Goal: Use online tool/utility: Utilize a website feature to perform a specific function

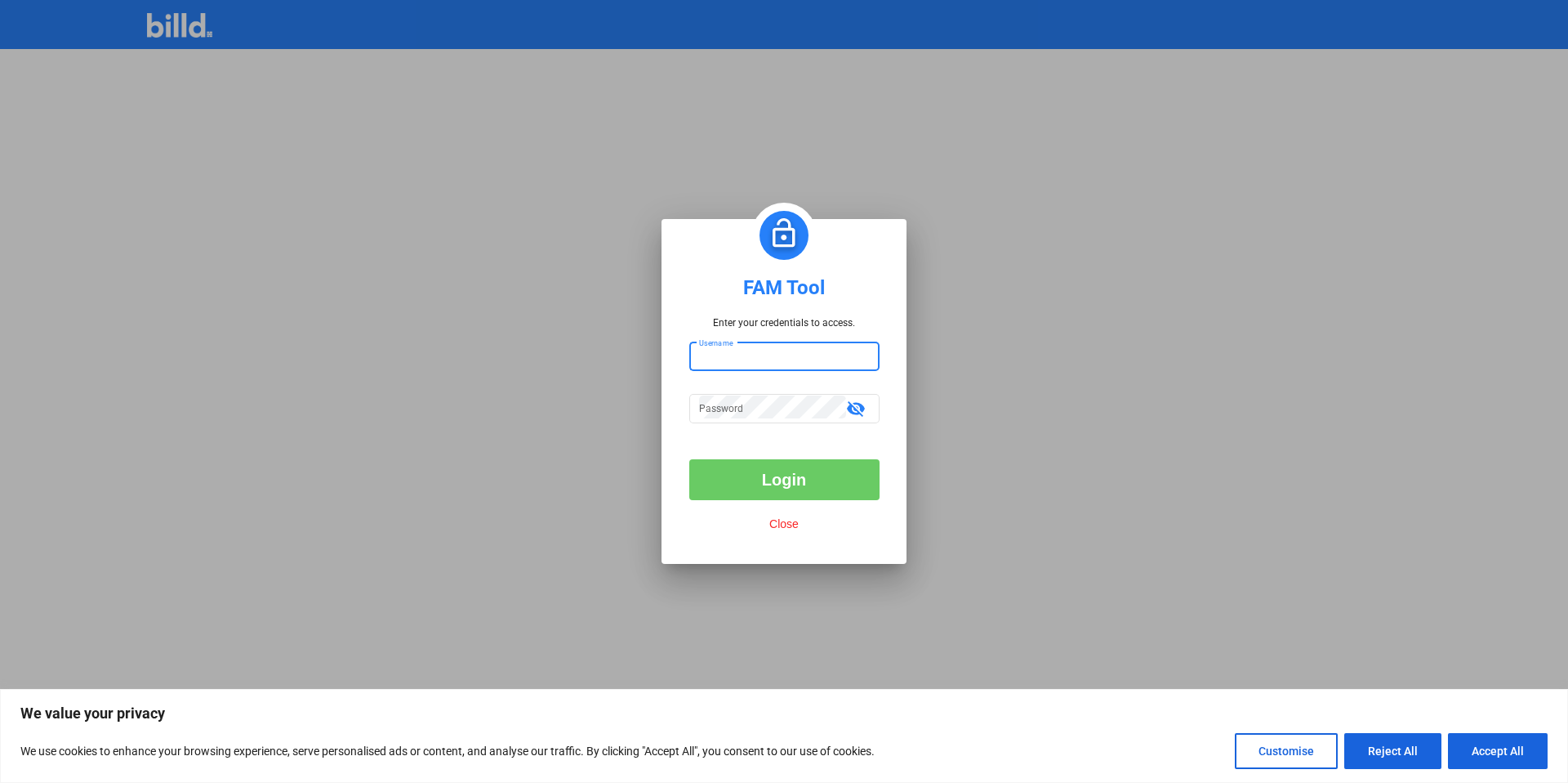
type input "billduser"
click at [772, 484] on button "Login" at bounding box center [784, 479] width 190 height 41
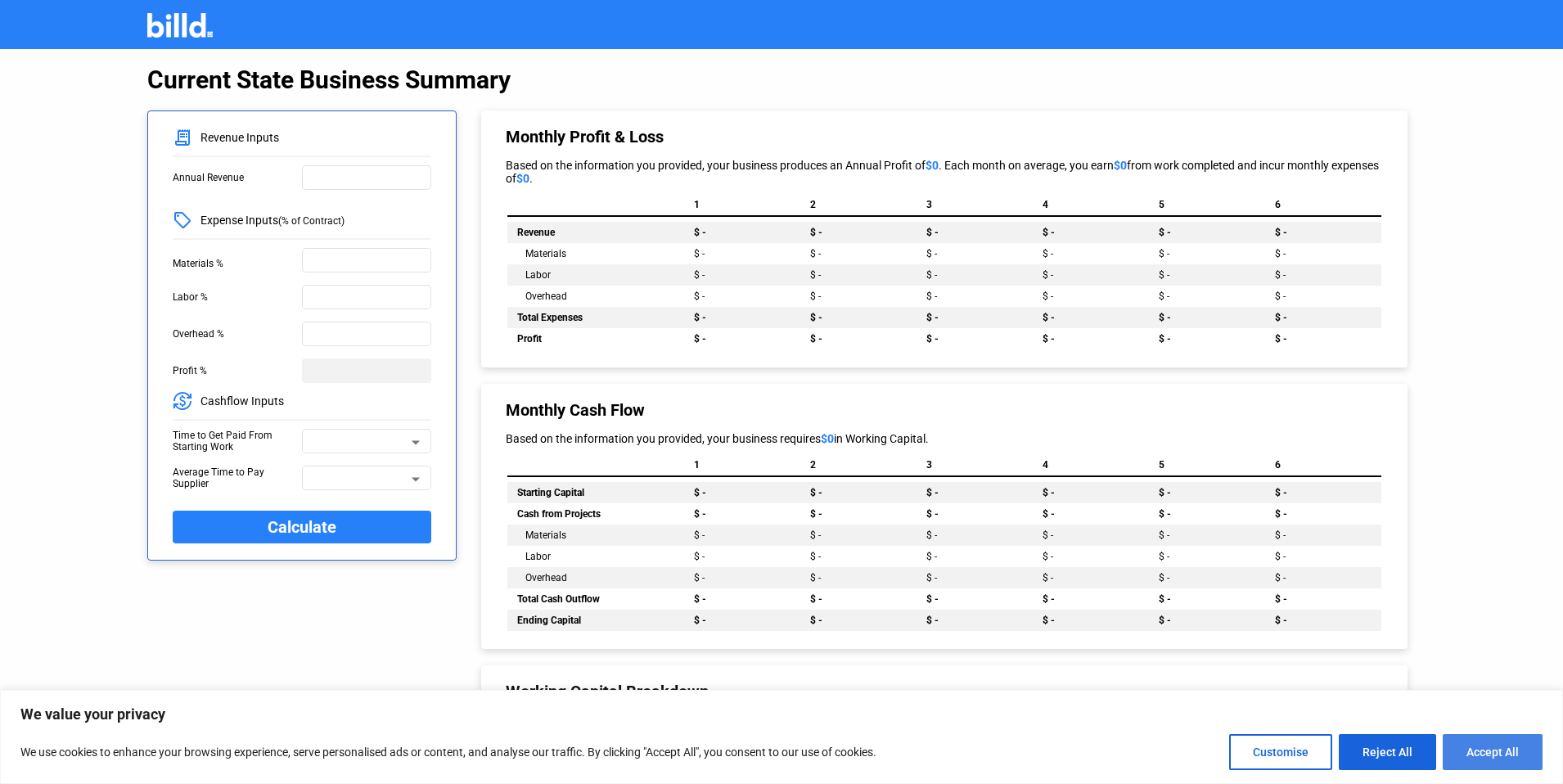
click at [1484, 746] on button "Accept All" at bounding box center [1492, 751] width 100 height 36
checkbox input "true"
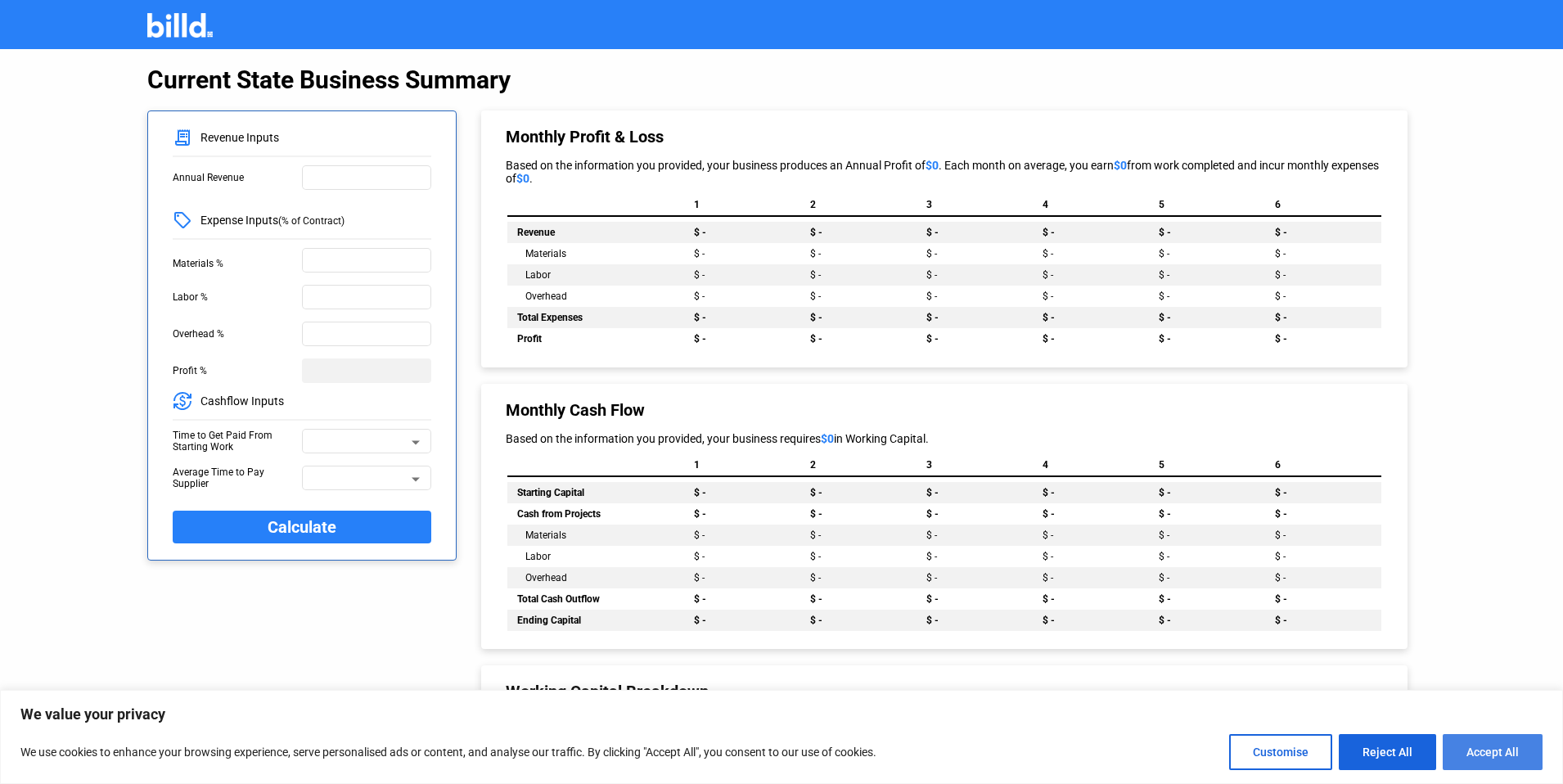
checkbox input "true"
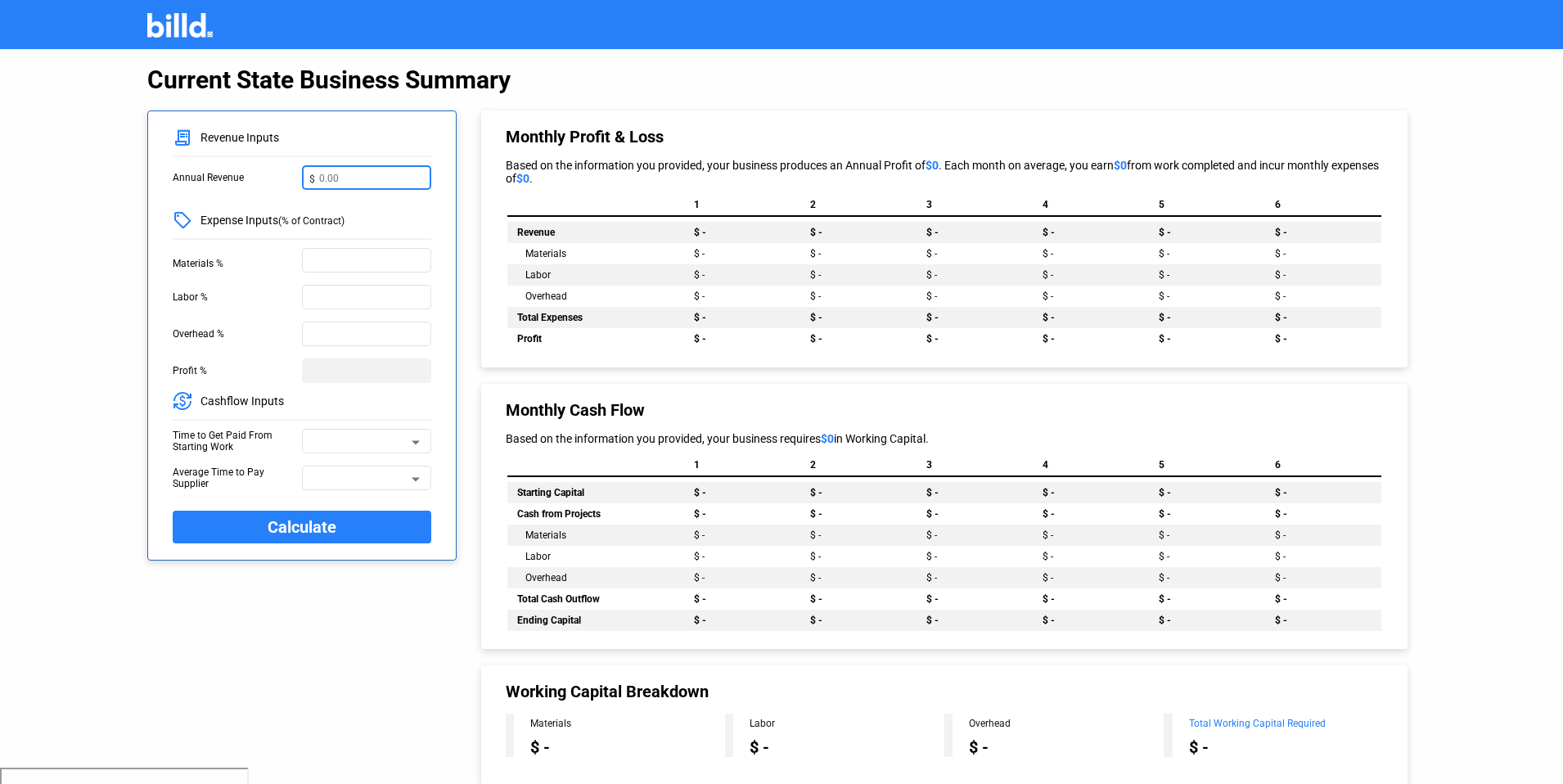
click at [388, 180] on input "text" at bounding box center [371, 176] width 104 height 17
click at [344, 180] on input "text" at bounding box center [371, 176] width 104 height 17
type input "30,000,000"
click at [356, 256] on input "text" at bounding box center [366, 258] width 115 height 17
type input "35%"
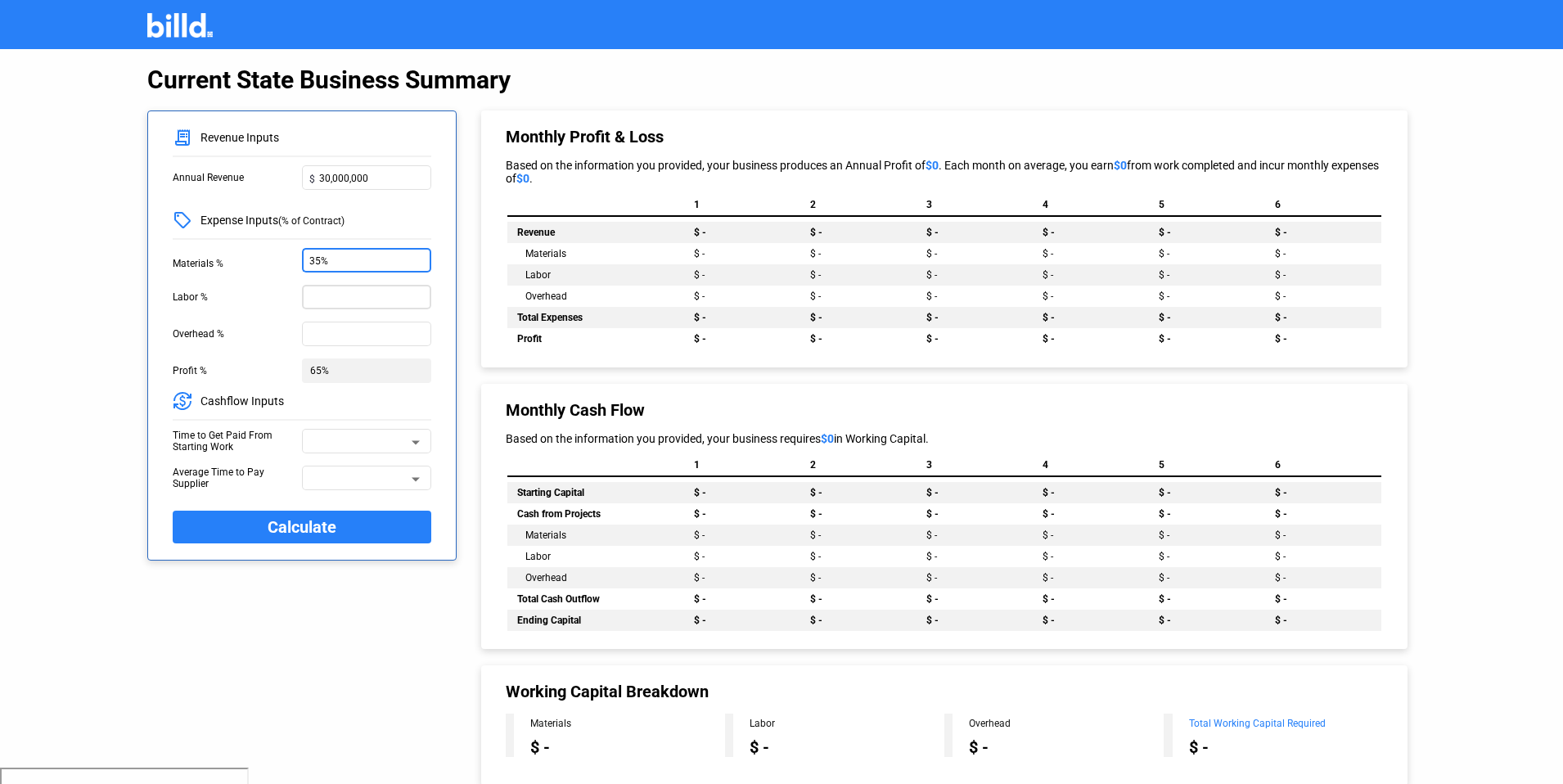
click at [372, 291] on input "text" at bounding box center [366, 295] width 115 height 17
click at [374, 333] on input "text" at bounding box center [366, 332] width 115 height 17
click at [362, 299] on input "35%" at bounding box center [366, 295] width 115 height 17
type input "3%"
type input "25%"
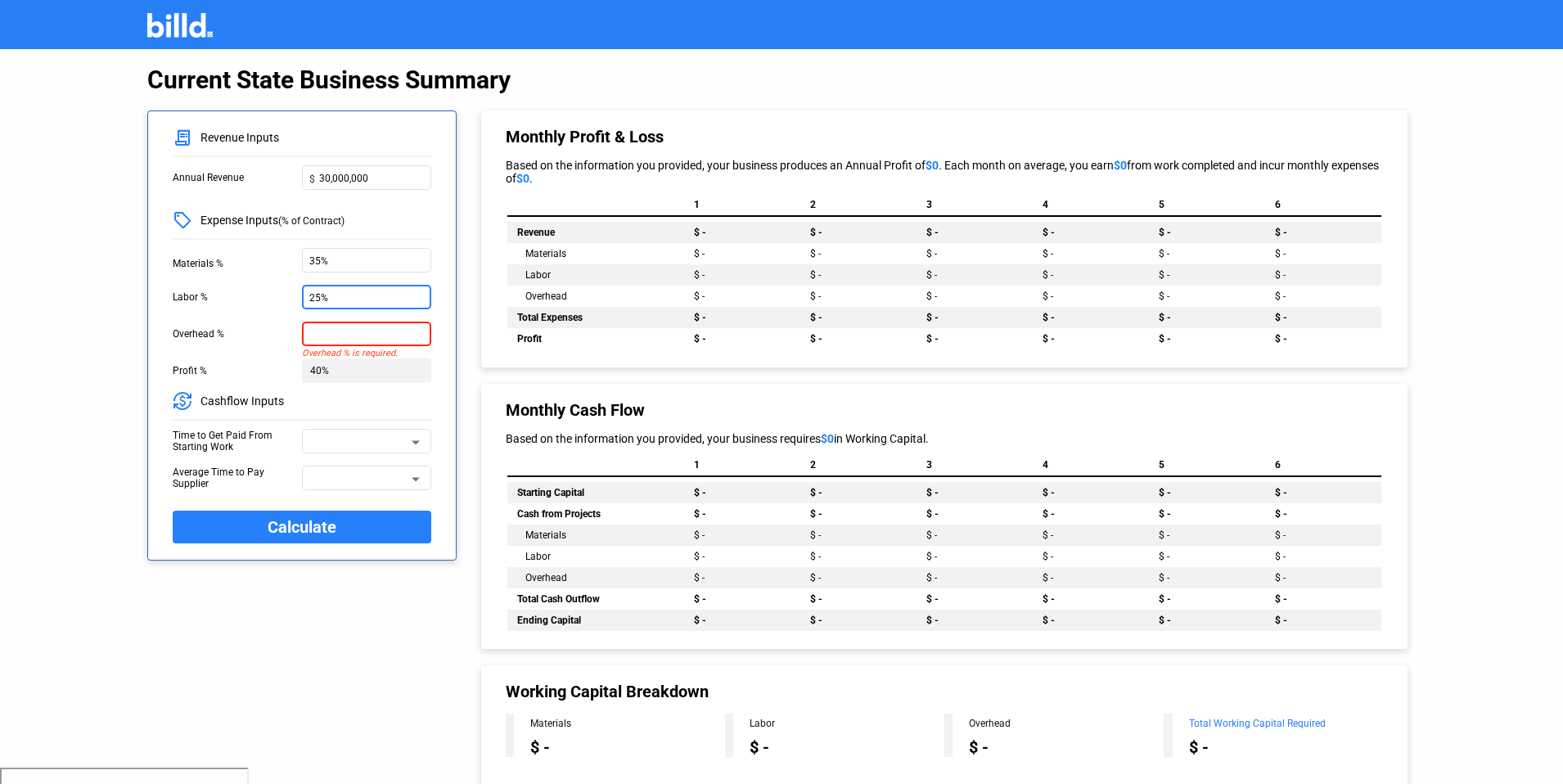
click at [357, 333] on input "text" at bounding box center [366, 332] width 115 height 17
type input "10%"
click at [294, 342] on div "Overhead %" at bounding box center [236, 333] width 129 height 25
click at [348, 299] on input "25%" at bounding box center [366, 295] width 115 height 17
type input "2%"
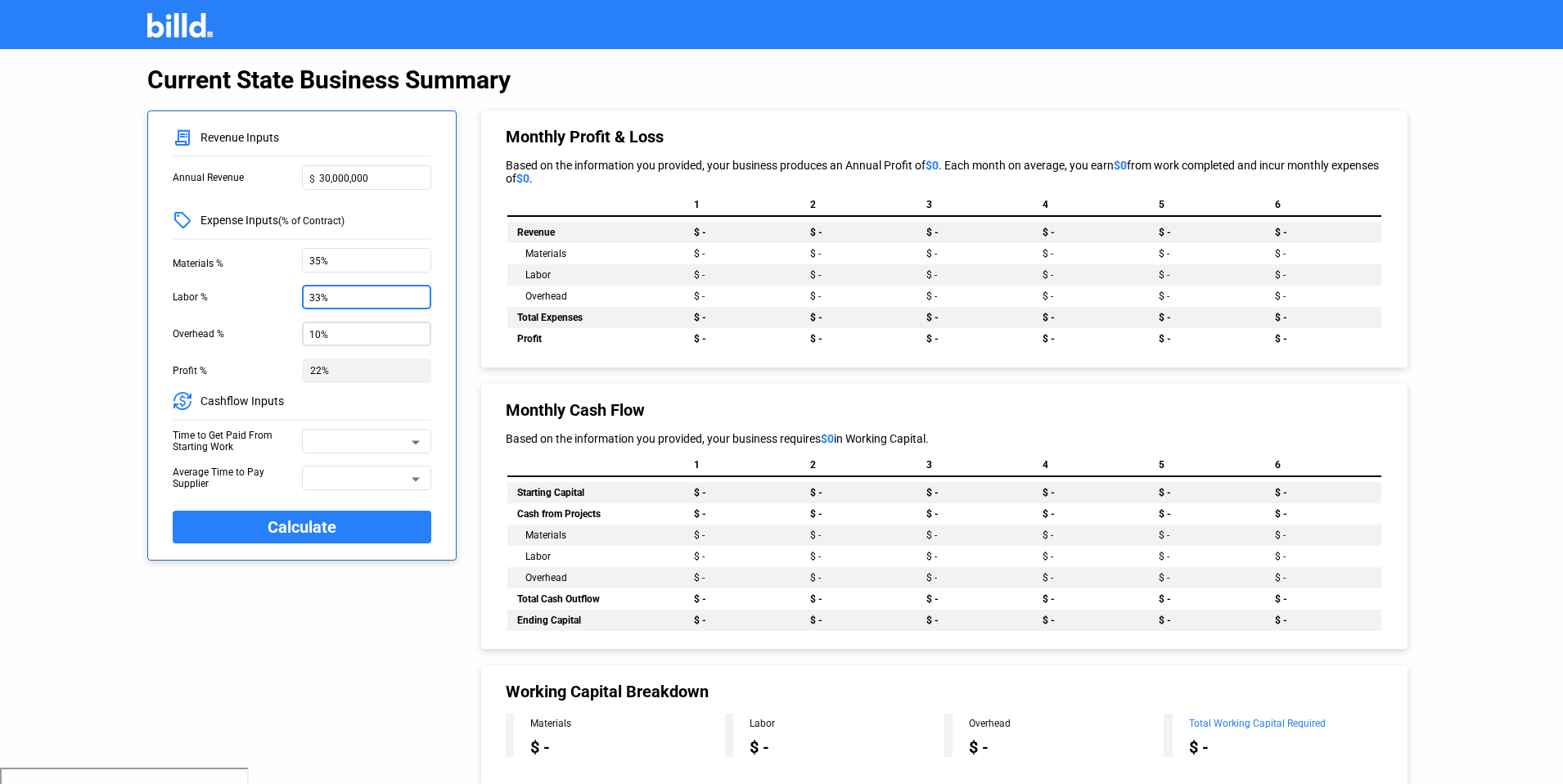
type input "33%"
click at [337, 336] on input "10%" at bounding box center [366, 332] width 115 height 17
type input "1%"
type input "20%"
click at [339, 267] on input "35%" at bounding box center [366, 258] width 115 height 17
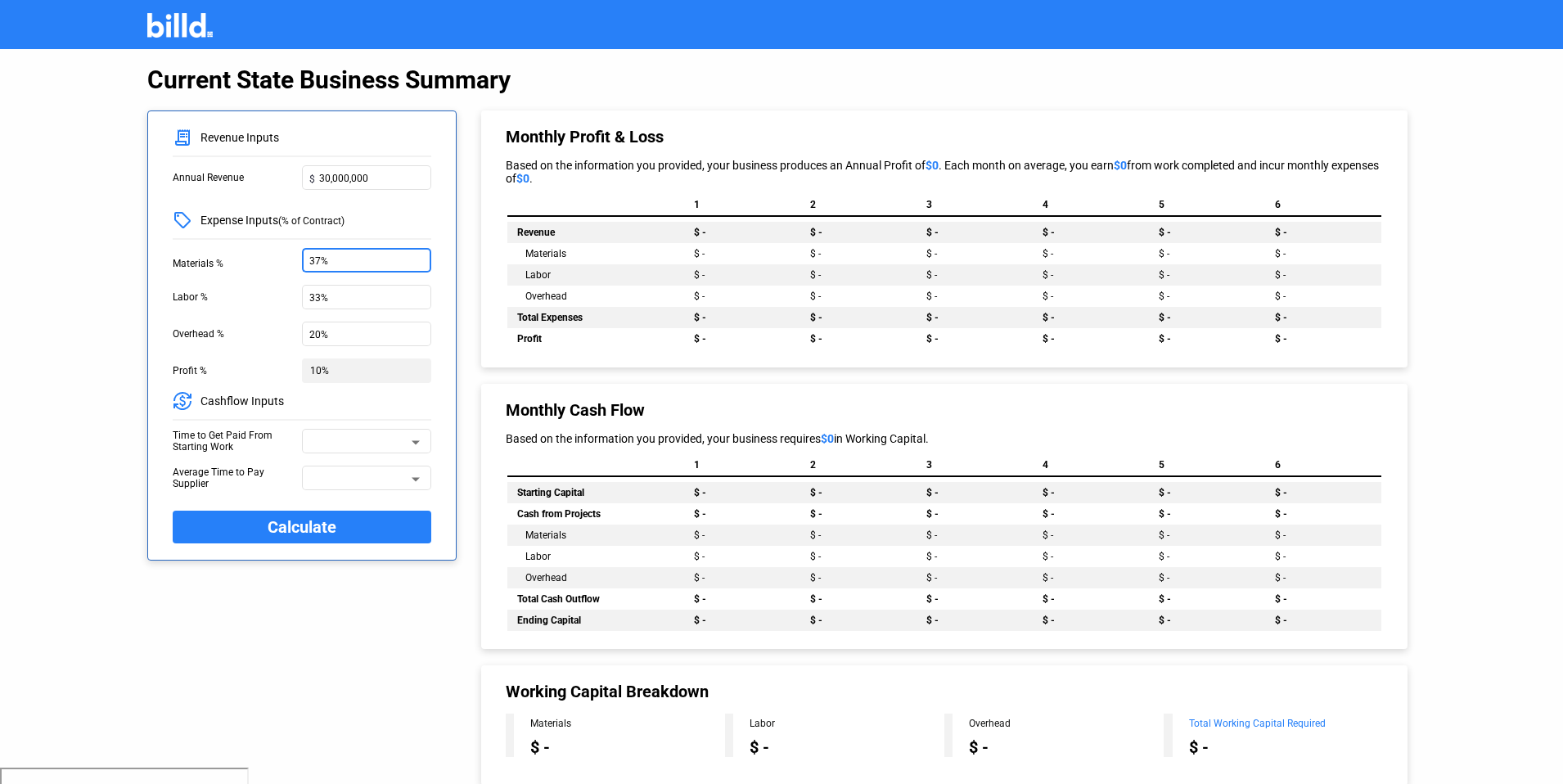
click at [287, 364] on div "Profit %" at bounding box center [236, 370] width 129 height 25
click at [409, 445] on div at bounding box center [416, 431] width 15 height 38
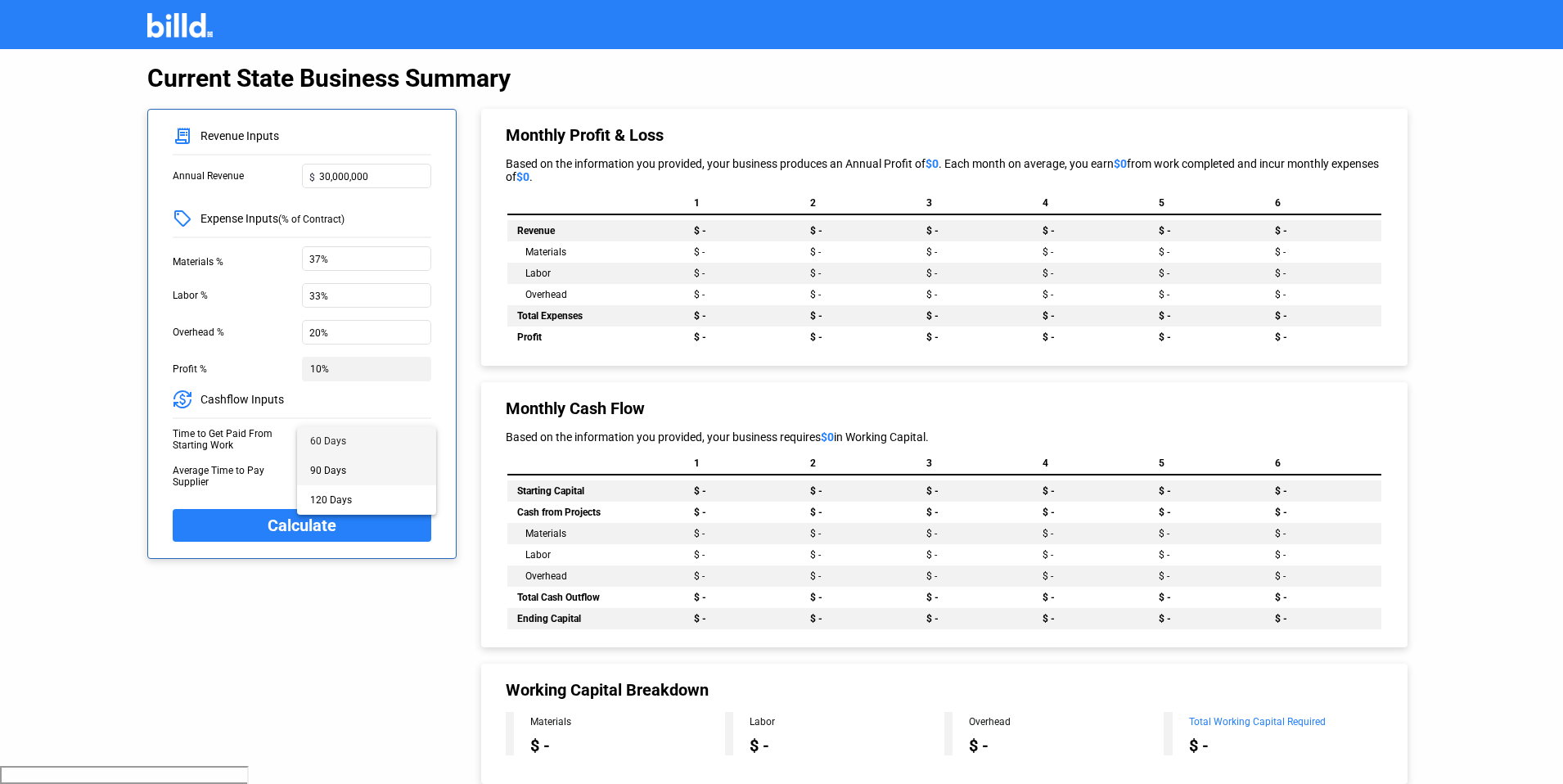
scroll to position [4, 0]
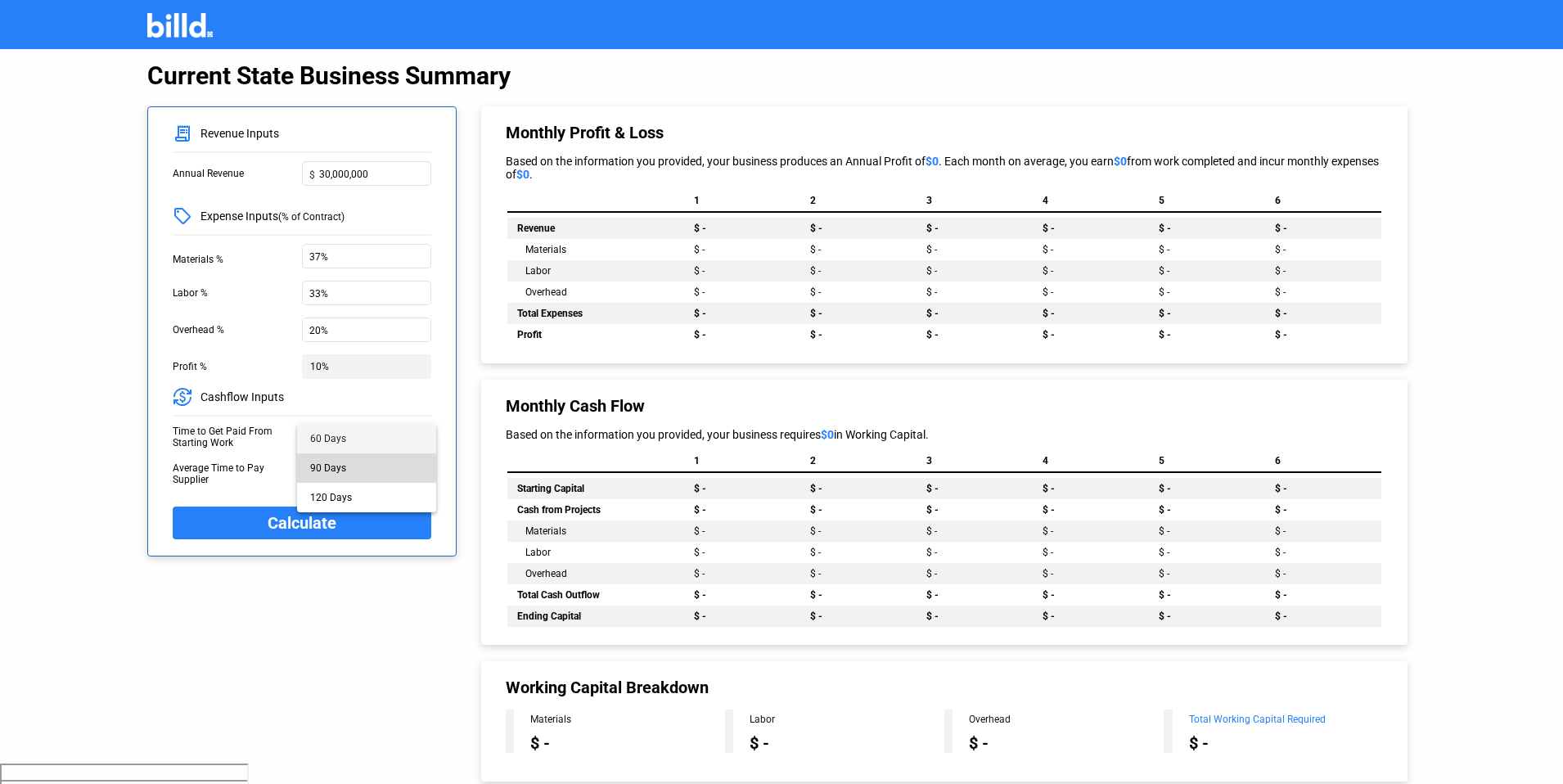
click at [345, 469] on span "90 Days" at bounding box center [366, 468] width 113 height 29
click at [278, 443] on div "Time to Get Paid From Starting Work" at bounding box center [236, 437] width 129 height 25
click at [403, 476] on span at bounding box center [358, 478] width 98 height 12
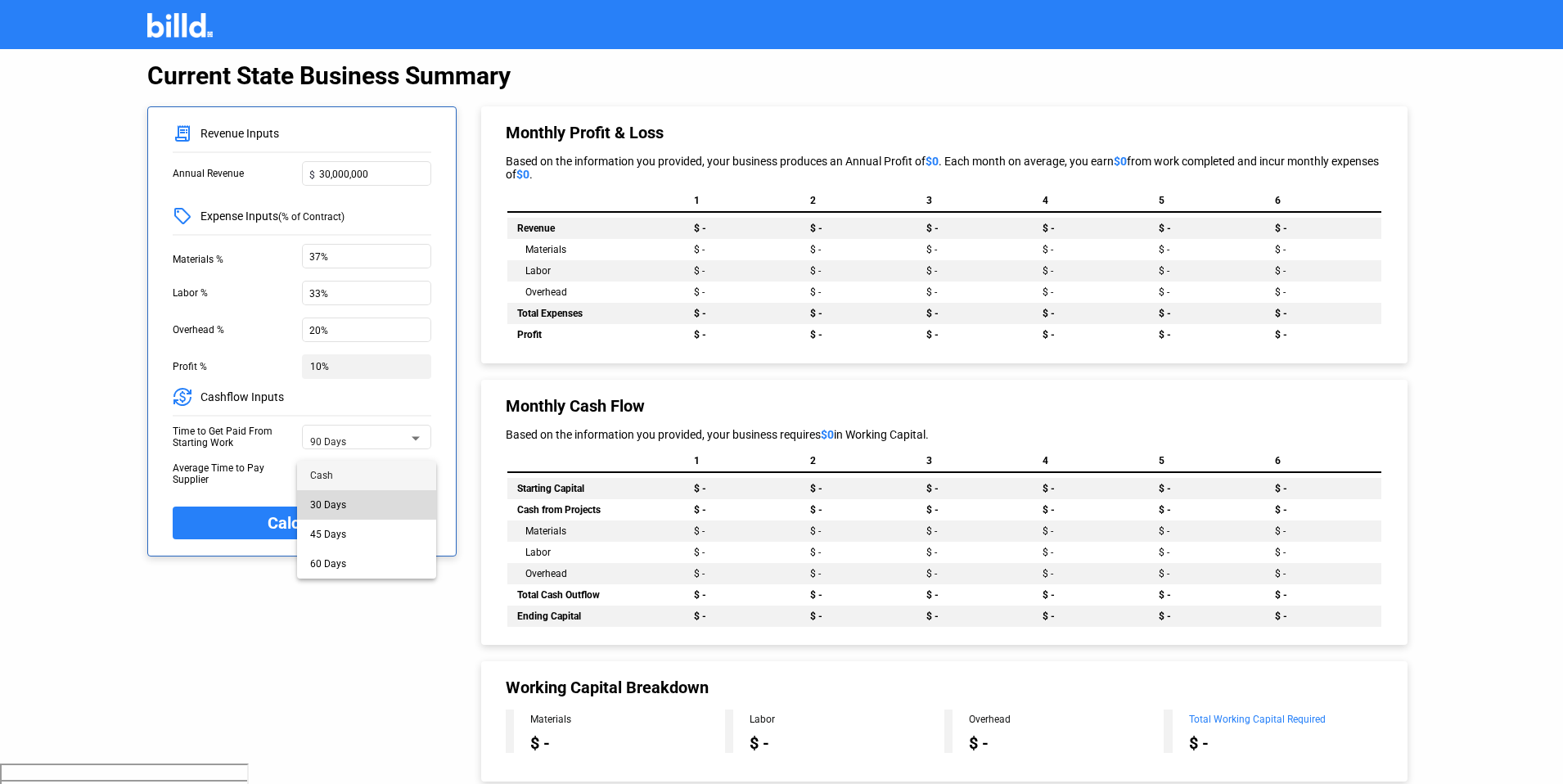
click at [373, 500] on span "30 Days" at bounding box center [366, 505] width 113 height 29
click at [277, 484] on div "Average Time to Pay Supplier" at bounding box center [236, 474] width 129 height 25
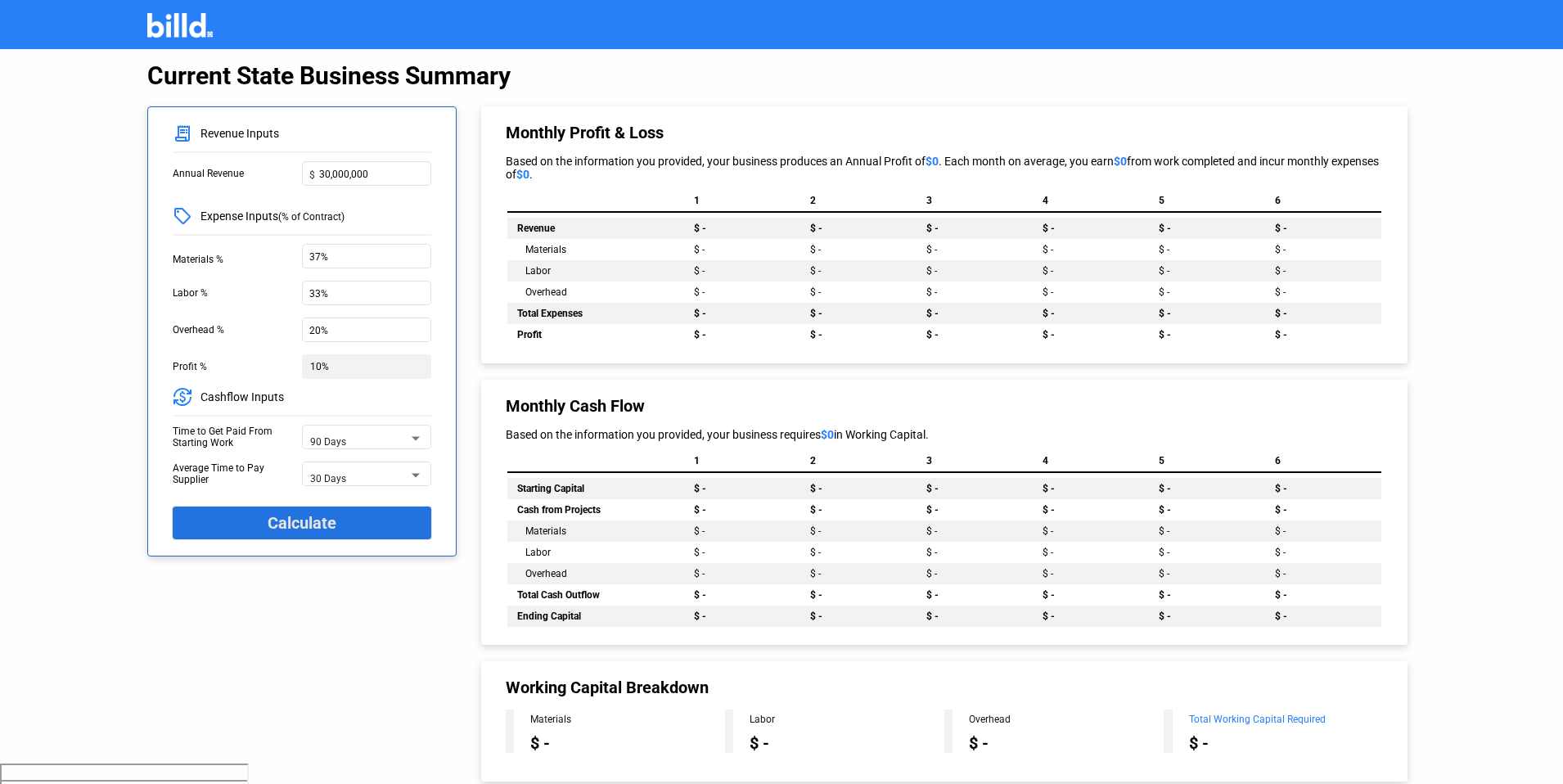
click at [310, 524] on span "Calculate" at bounding box center [301, 522] width 69 height 27
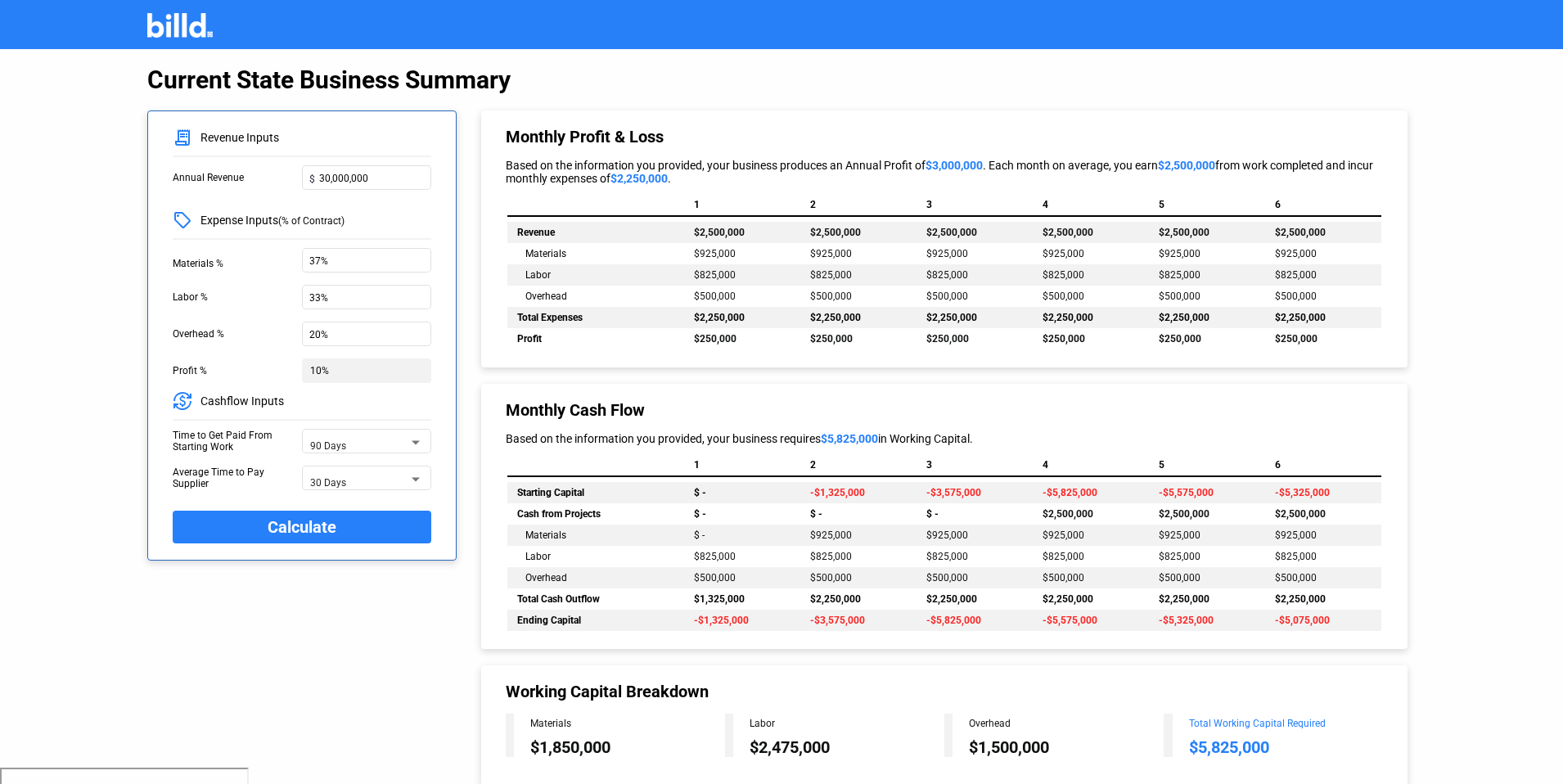
scroll to position [7, 0]
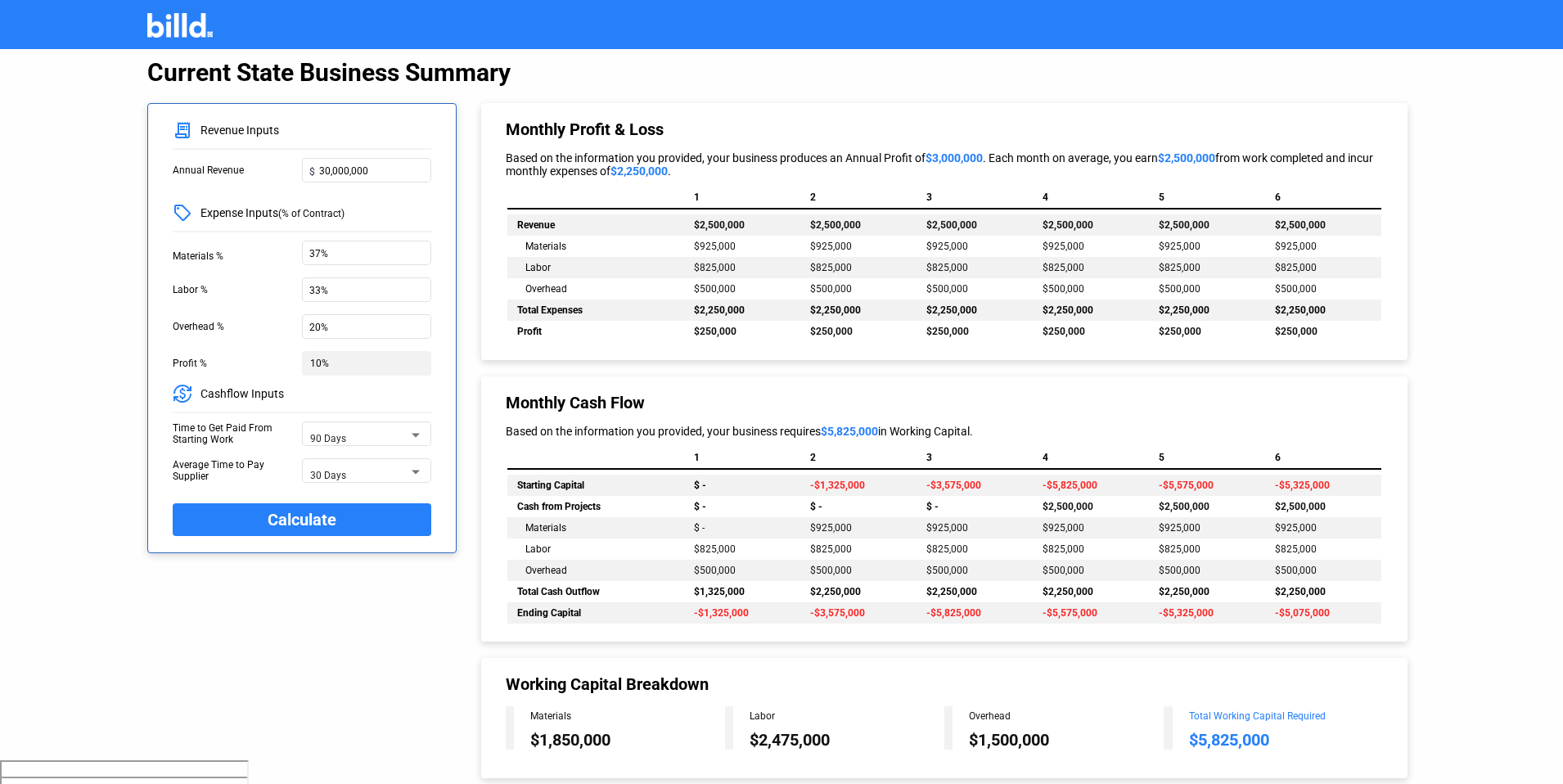
drag, startPoint x: 695, startPoint y: 248, endPoint x: 733, endPoint y: 247, distance: 38.0
click at [733, 247] on span "$925,000" at bounding box center [715, 246] width 42 height 12
click at [341, 252] on input "37%" at bounding box center [366, 251] width 115 height 17
type input "33%"
click at [290, 517] on span "Calculate" at bounding box center [301, 519] width 69 height 27
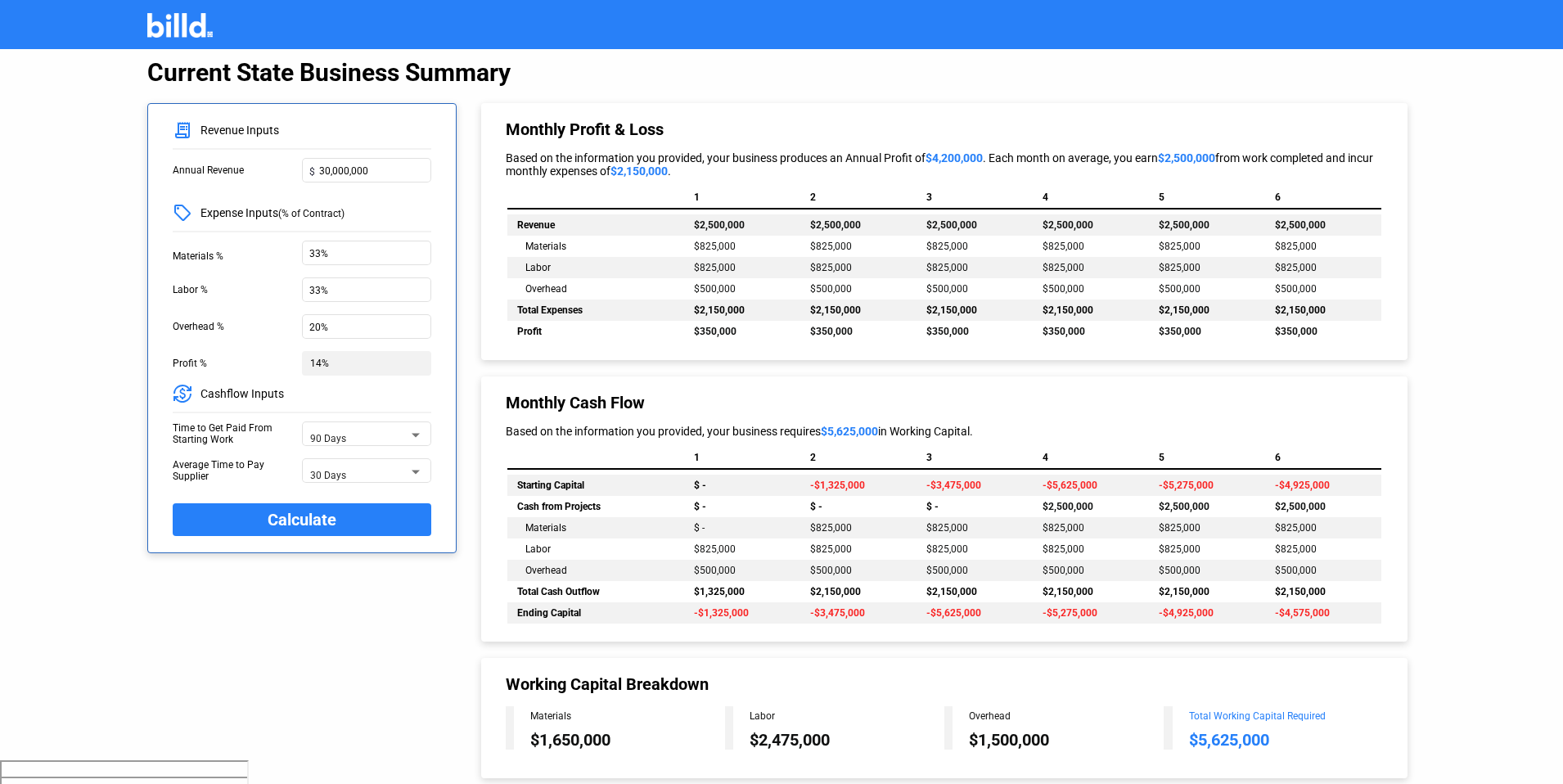
drag, startPoint x: 695, startPoint y: 267, endPoint x: 733, endPoint y: 267, distance: 38.0
click at [733, 267] on span "$825,000" at bounding box center [715, 267] width 42 height 12
click at [378, 296] on input "33%" at bounding box center [366, 288] width 115 height 17
type input "3%"
type input "30%"
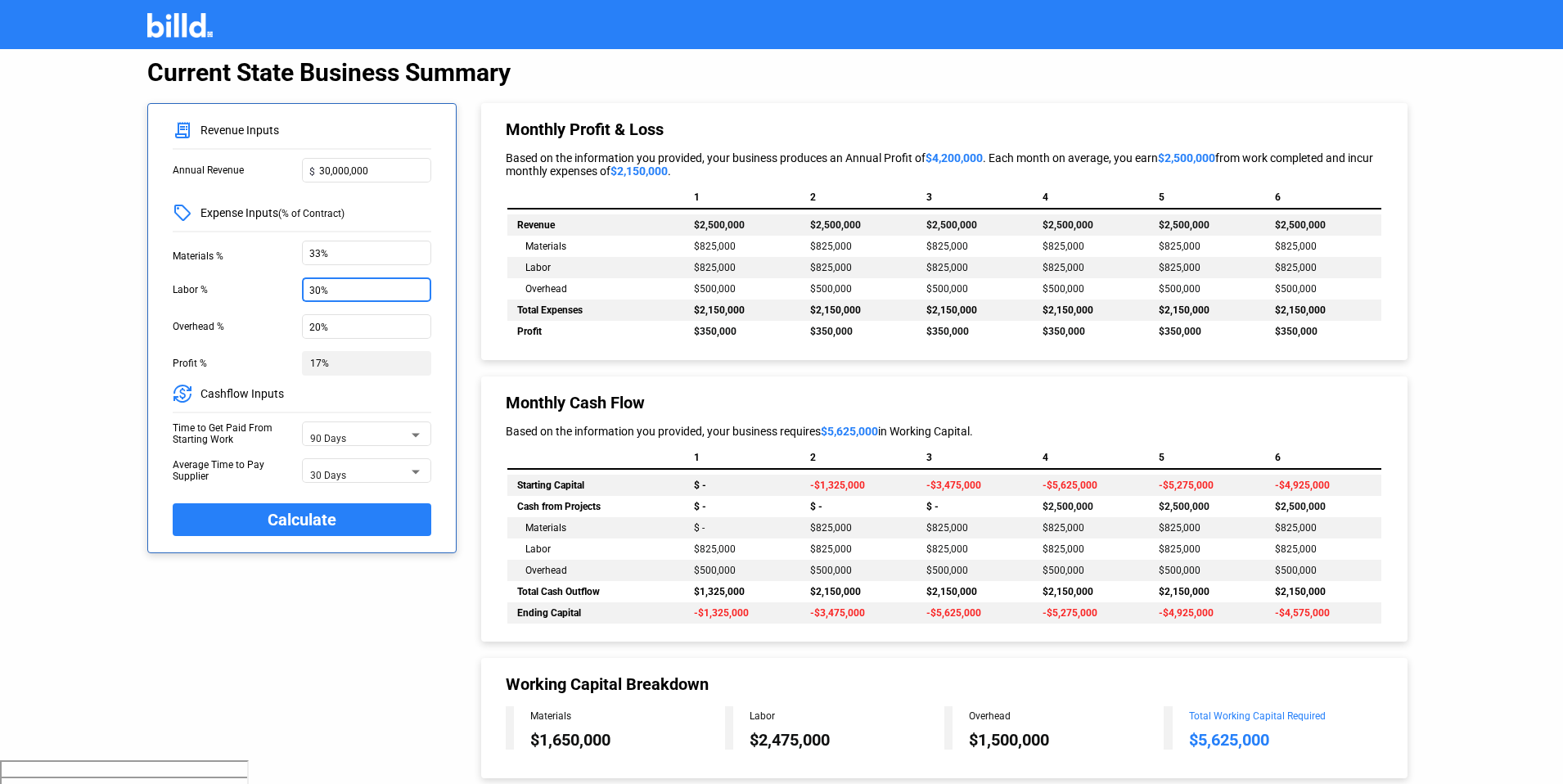
click at [341, 517] on button "Calculate" at bounding box center [301, 519] width 258 height 33
click at [402, 171] on input "30,000,000" at bounding box center [371, 169] width 104 height 17
type input "3"
type input "27,500,000"
click at [332, 529] on span "Calculate" at bounding box center [301, 519] width 69 height 27
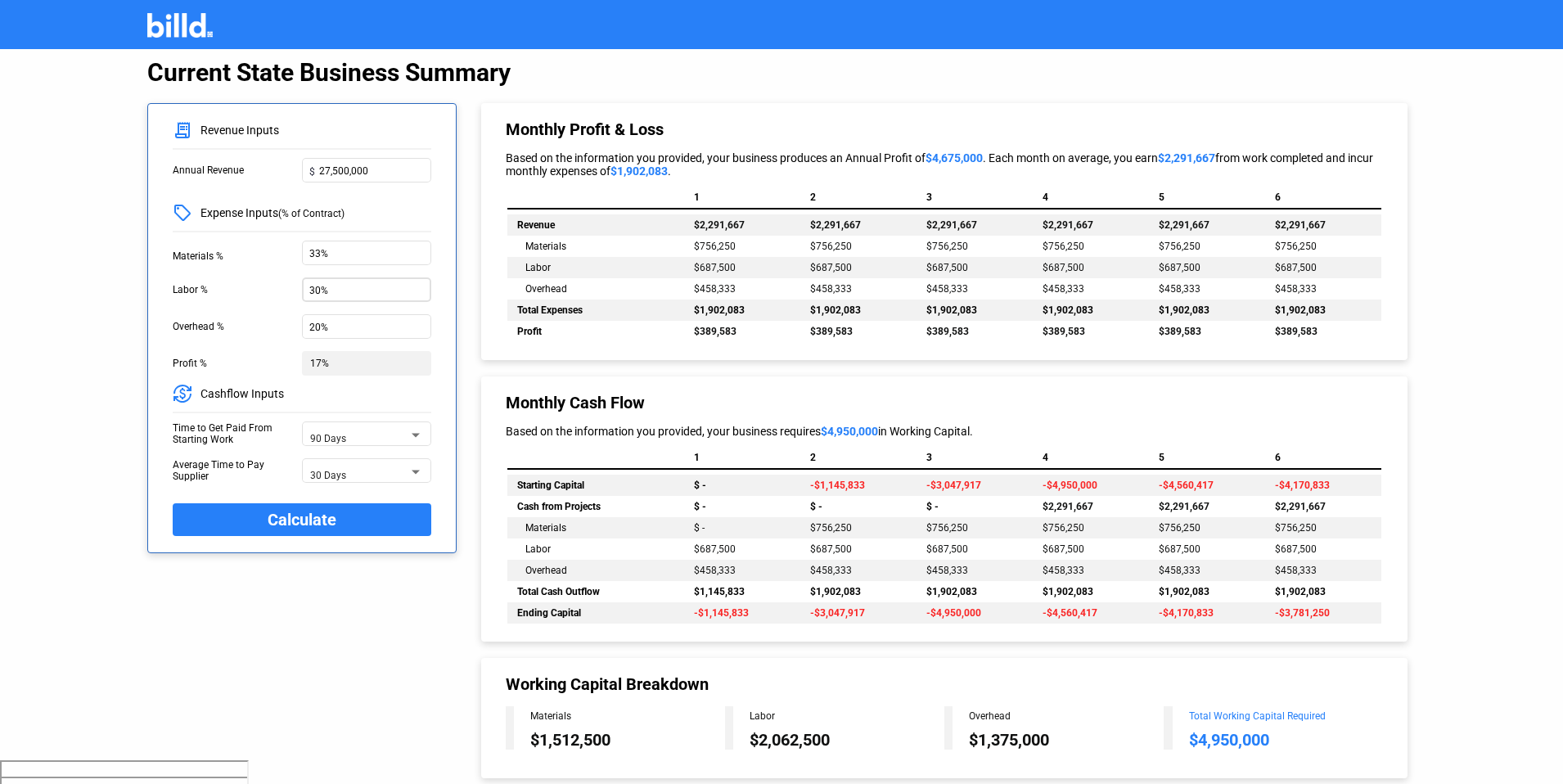
click at [401, 289] on input "30%" at bounding box center [366, 288] width 115 height 17
type input "3%"
type input "33%"
click at [399, 256] on input "33%" at bounding box center [366, 251] width 115 height 17
type input "3%"
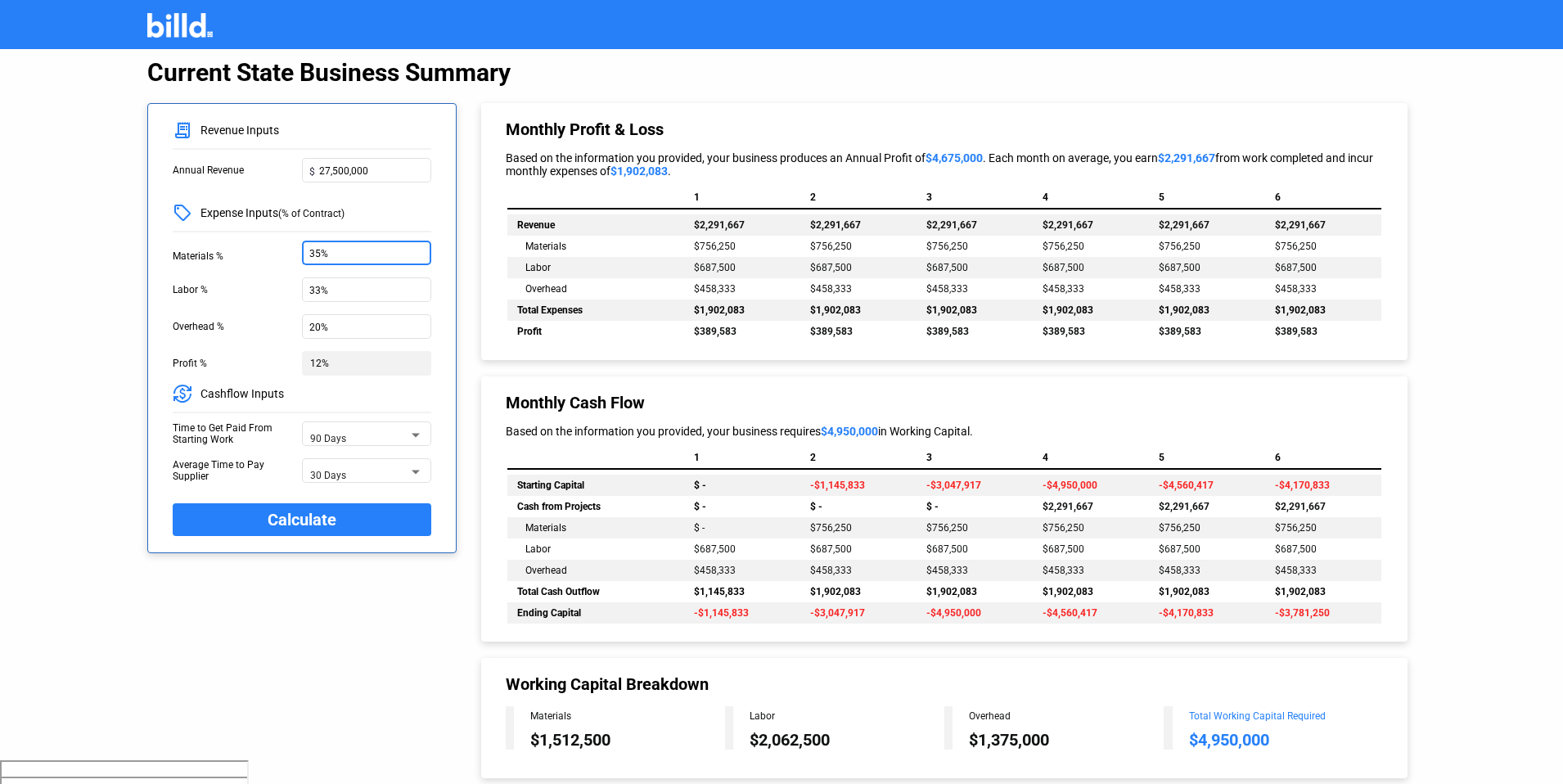
type input "35%"
click at [300, 509] on span "Calculate" at bounding box center [301, 519] width 69 height 27
drag, startPoint x: 694, startPoint y: 310, endPoint x: 743, endPoint y: 312, distance: 49.0
click at [743, 312] on span "$2,016,667" at bounding box center [718, 310] width 50 height 12
click at [372, 170] on input "27,500,000" at bounding box center [371, 169] width 104 height 17
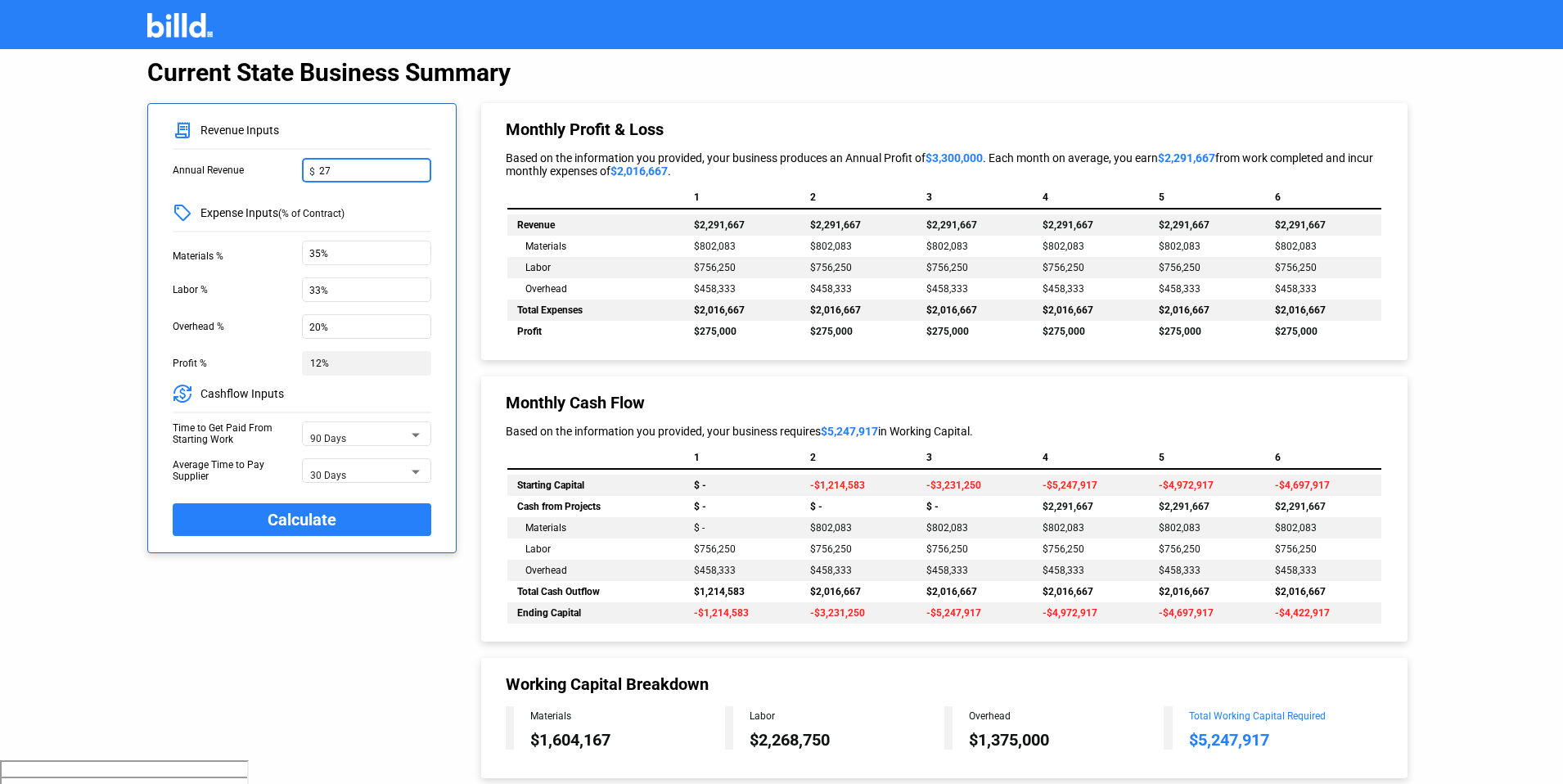
type input "2"
type input "25,000,000"
click at [296, 517] on span "Calculate" at bounding box center [301, 519] width 69 height 27
click at [618, 381] on div "Monthly Cash Flow Based on the information you provided, your business requires…" at bounding box center [945, 508] width 927 height 265
click at [268, 172] on div "Annual Revenue" at bounding box center [236, 169] width 129 height 25
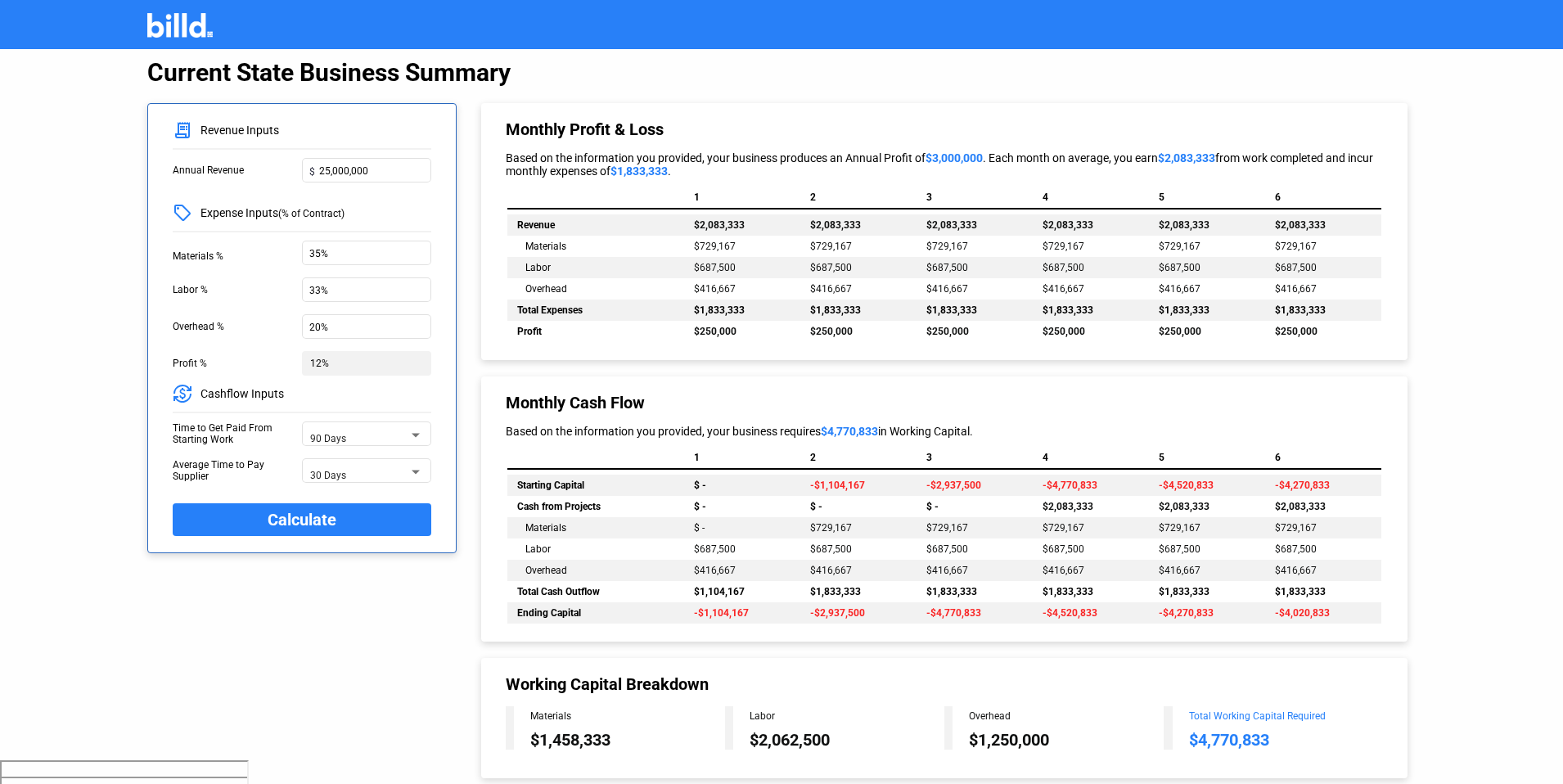
click at [698, 332] on span "$250,000" at bounding box center [715, 331] width 42 height 12
drag, startPoint x: 694, startPoint y: 331, endPoint x: 742, endPoint y: 332, distance: 48.0
click at [742, 332] on td "$250,000" at bounding box center [742, 331] width 116 height 21
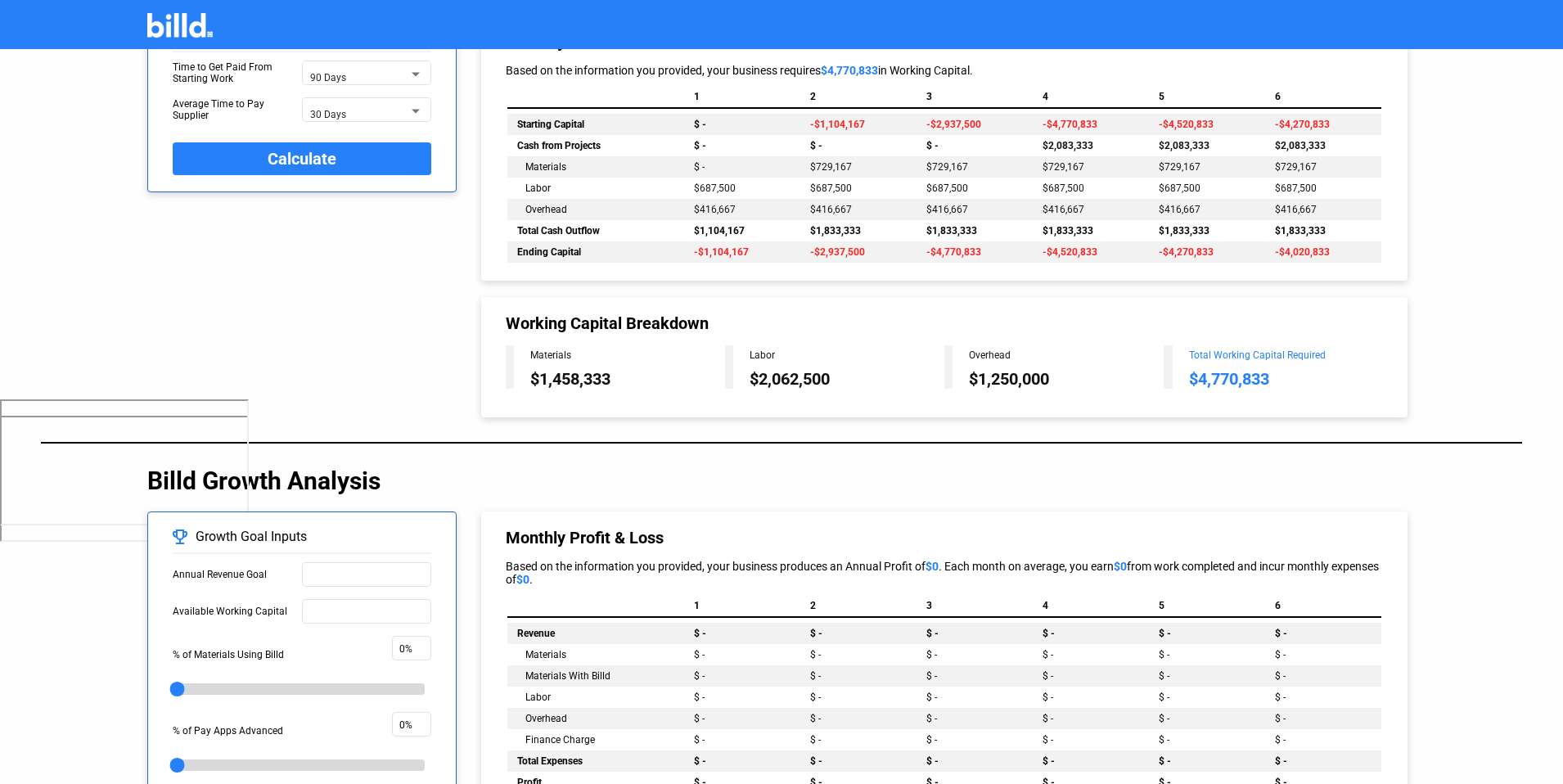
scroll to position [372, 0]
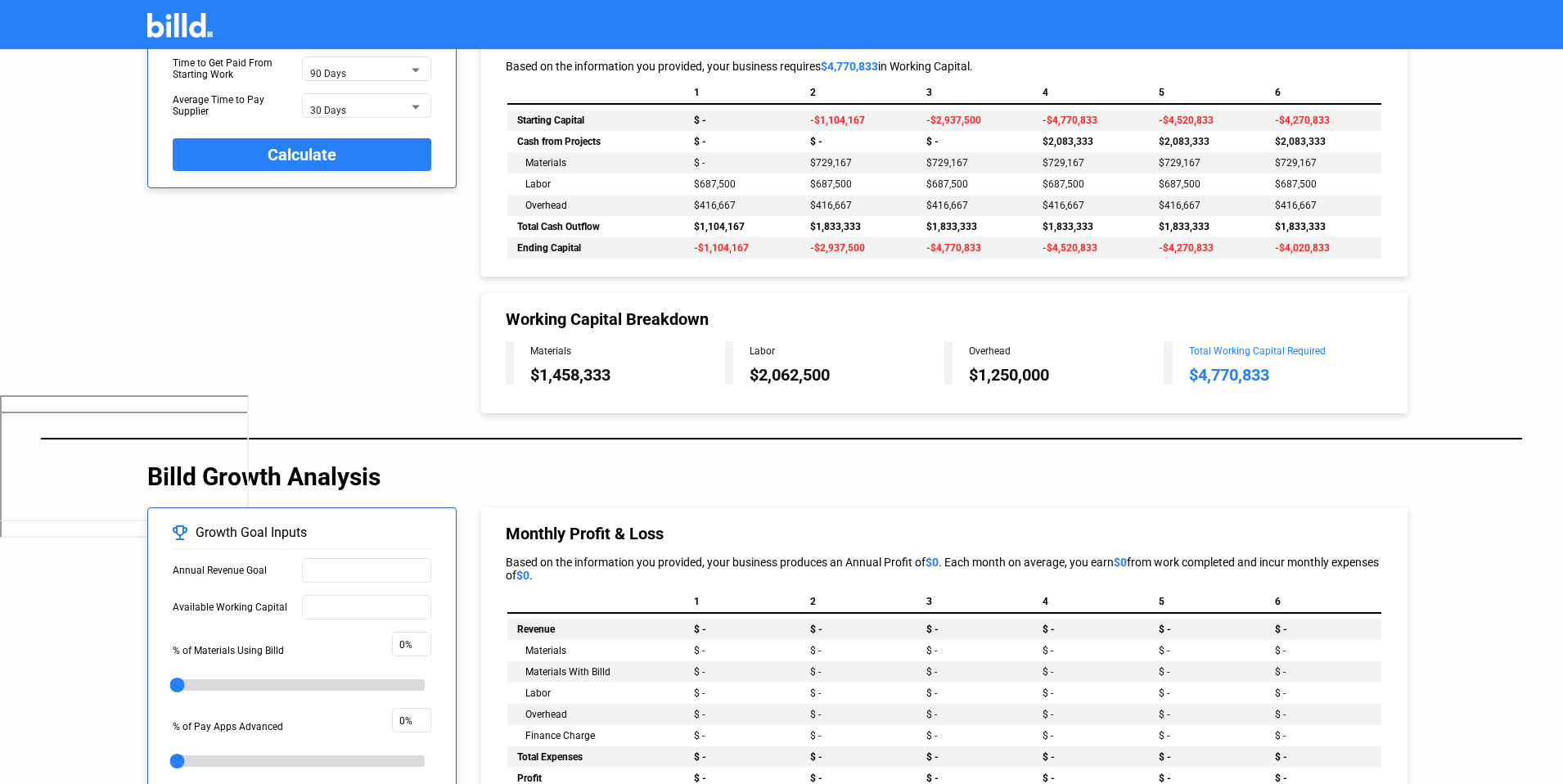
drag, startPoint x: 1196, startPoint y: 377, endPoint x: 1277, endPoint y: 382, distance: 81.2
click at [1277, 382] on div "$4,770,833" at bounding box center [1286, 374] width 194 height 19
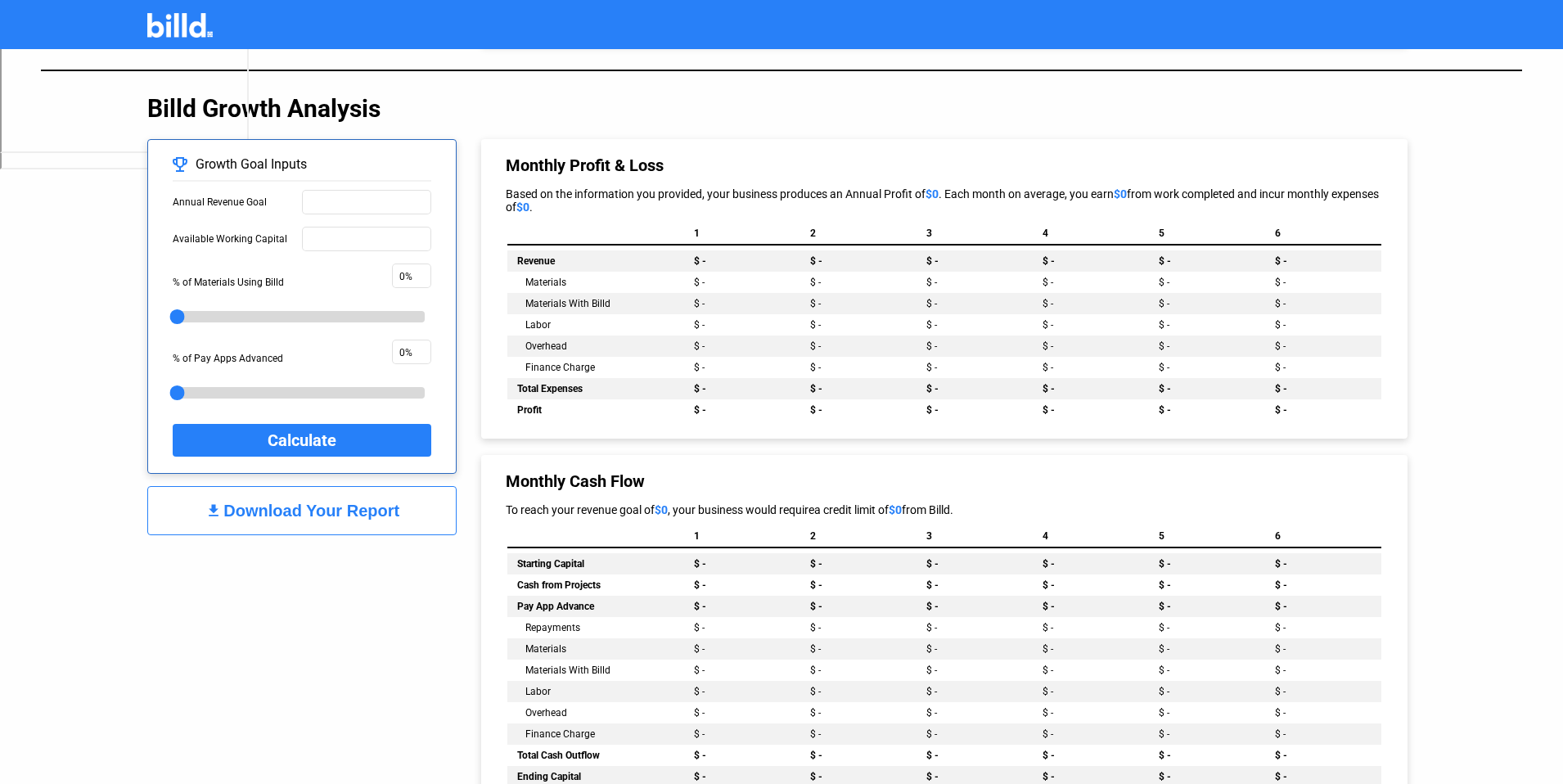
scroll to position [735, 0]
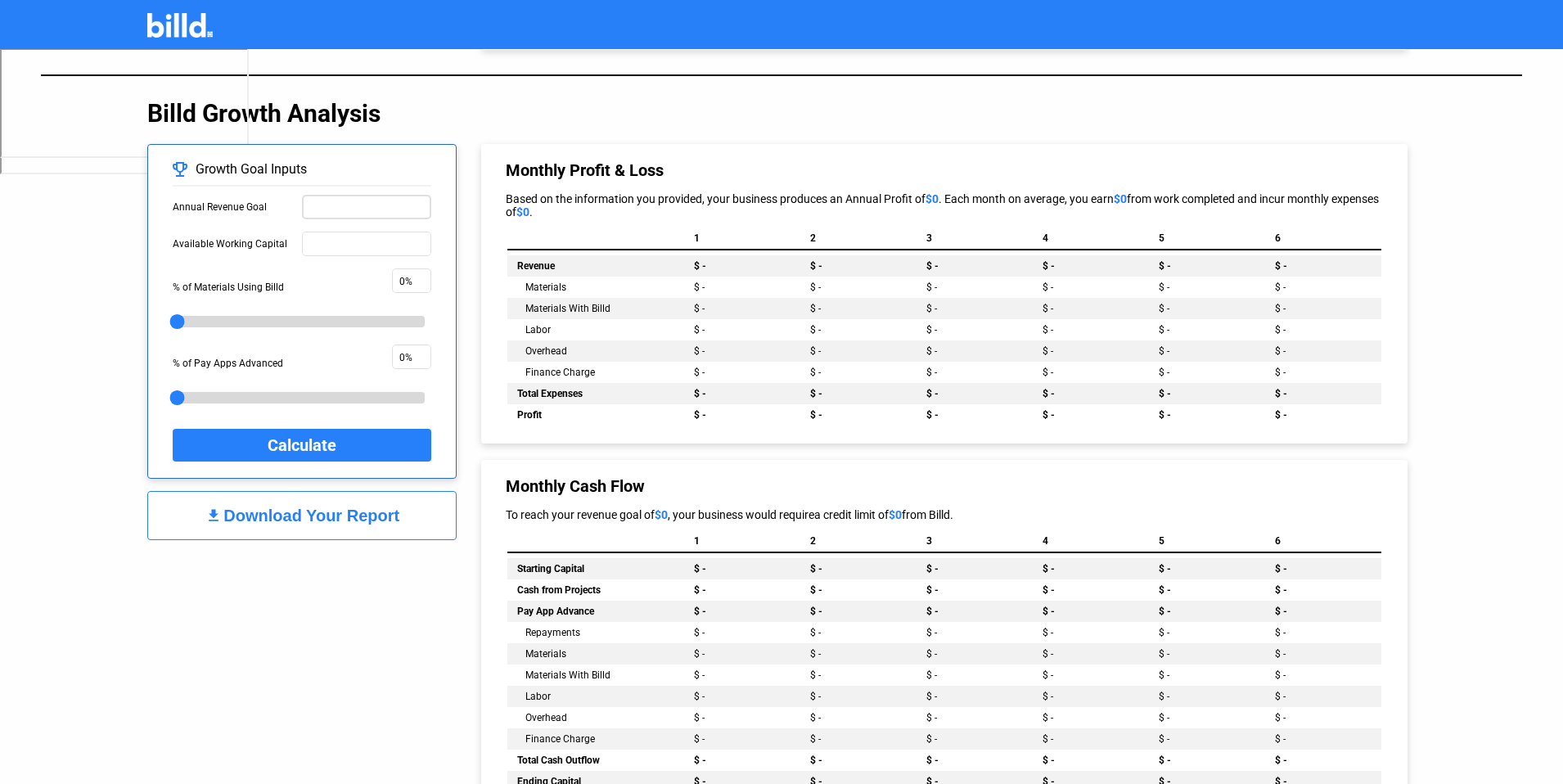
click at [373, 212] on input "text" at bounding box center [366, 205] width 115 height 17
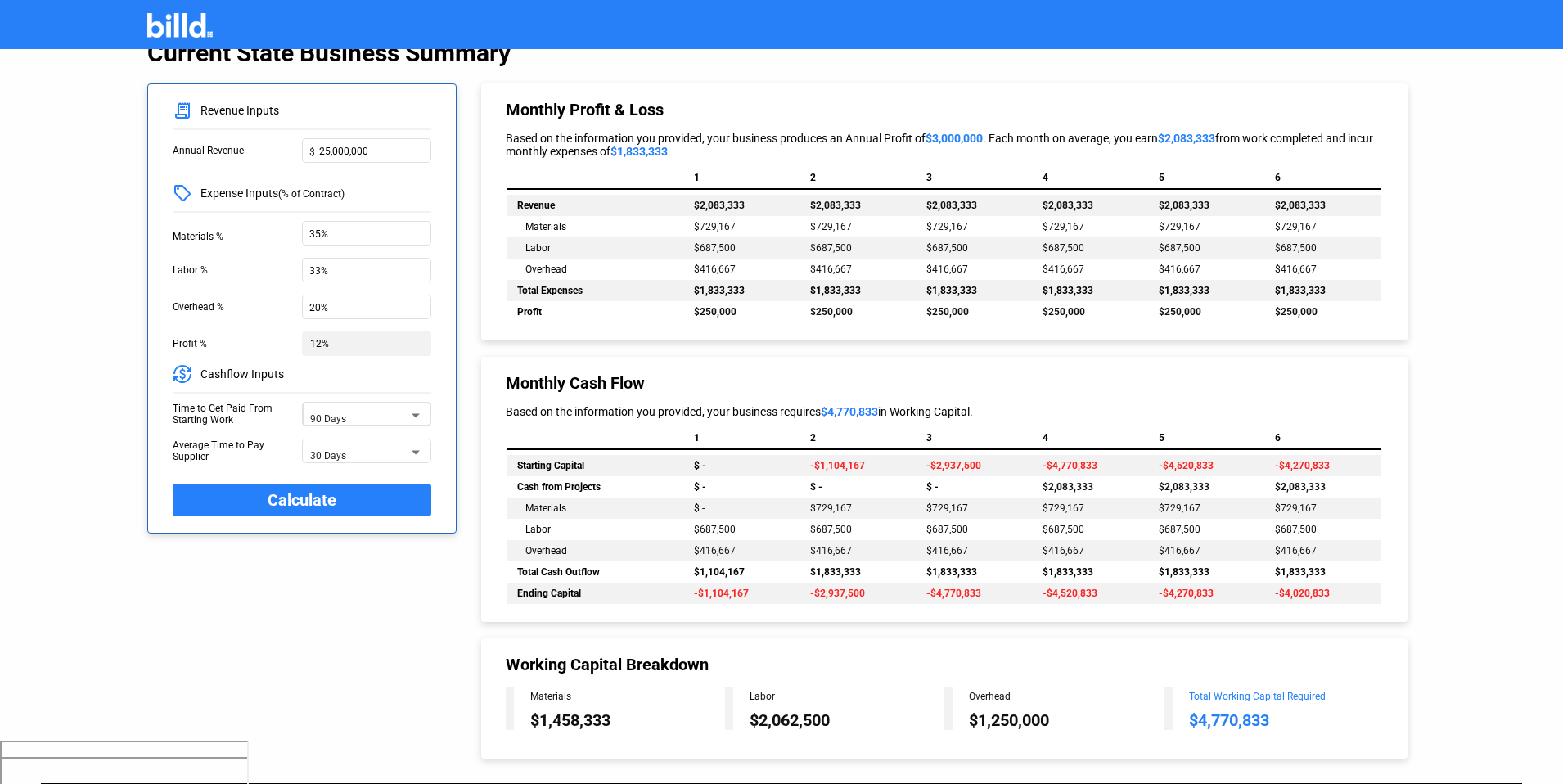
scroll to position [0, 0]
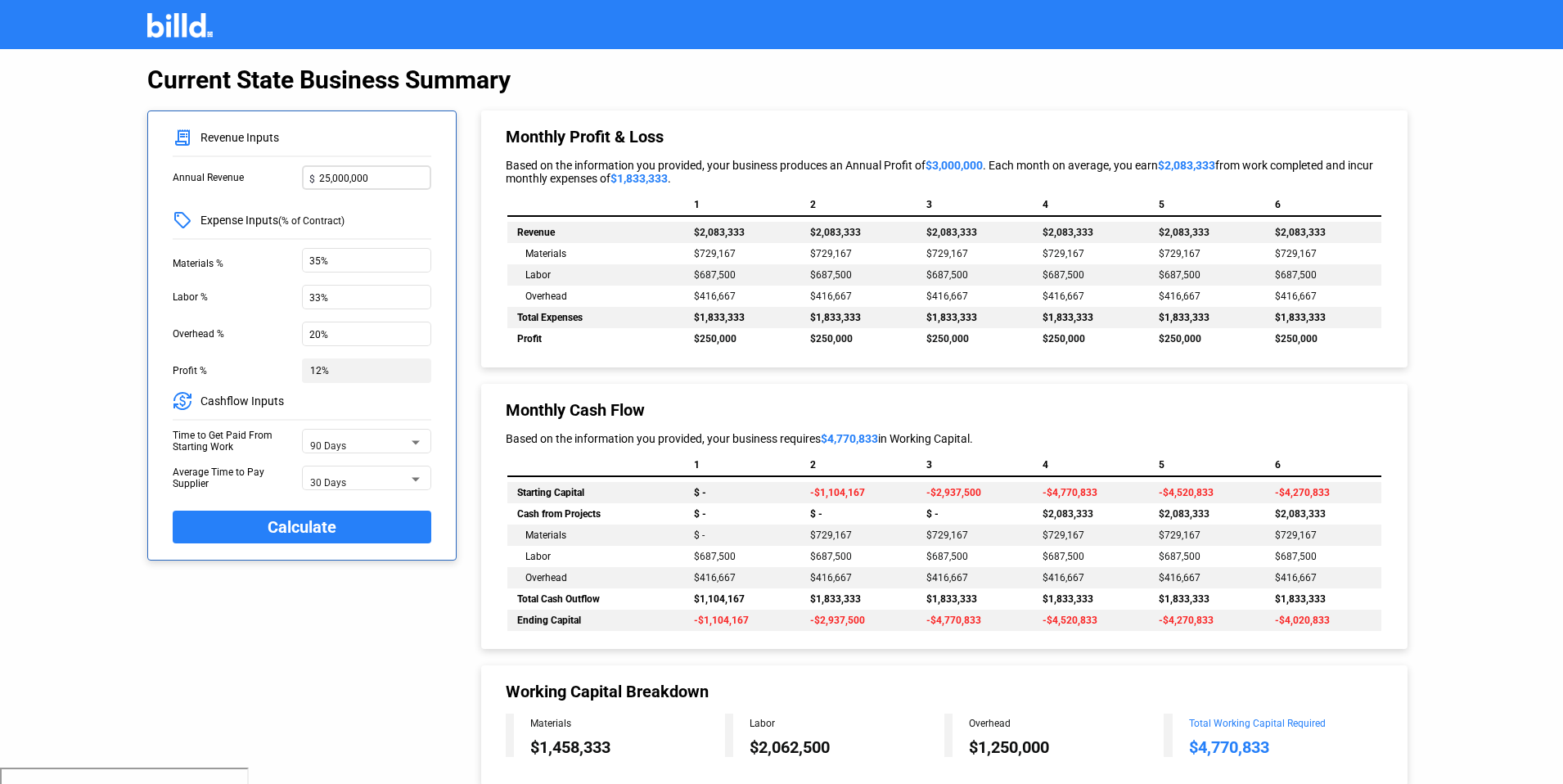
click at [378, 172] on input "25,000,000" at bounding box center [371, 176] width 104 height 17
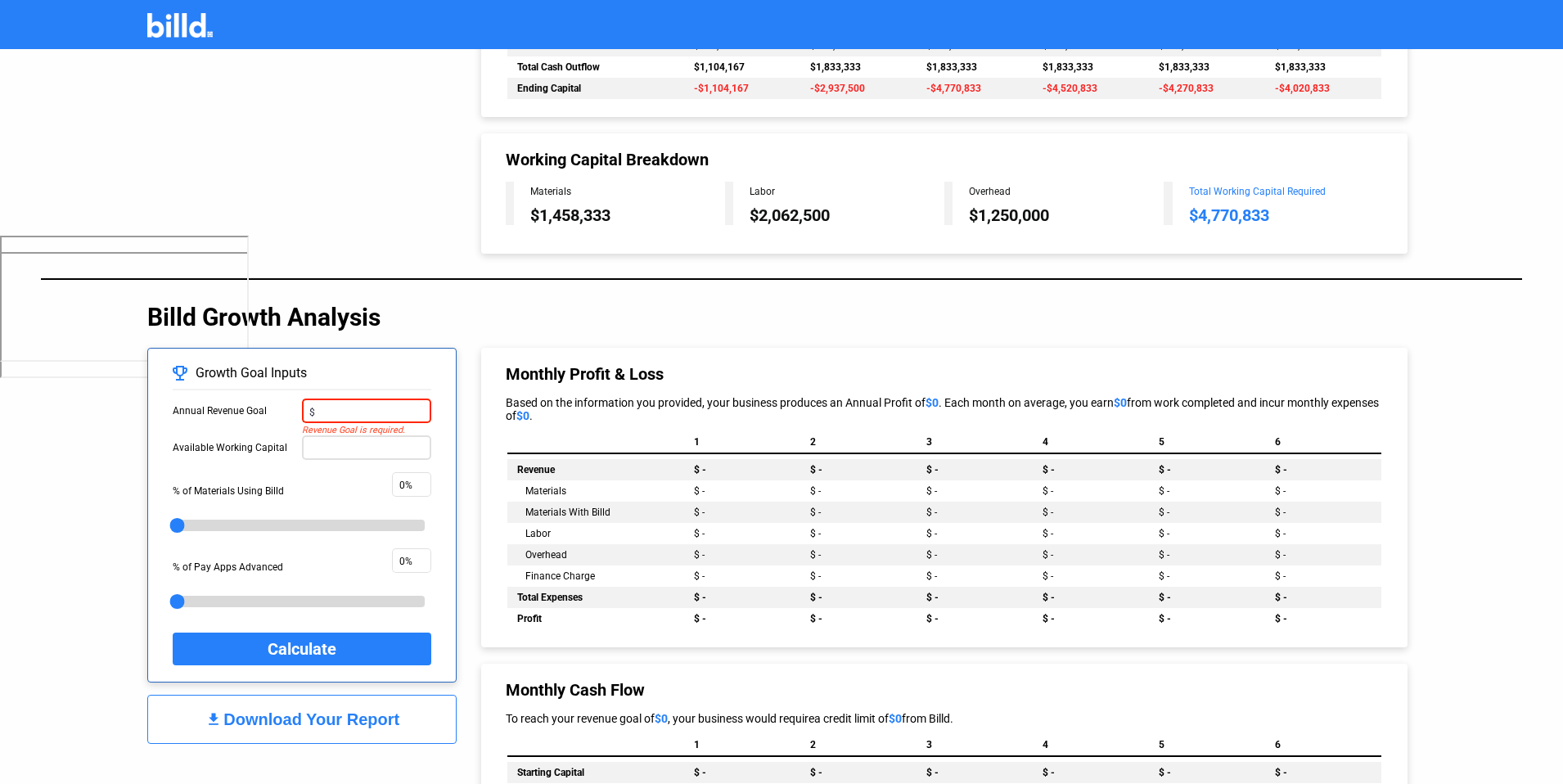
scroll to position [551, 0]
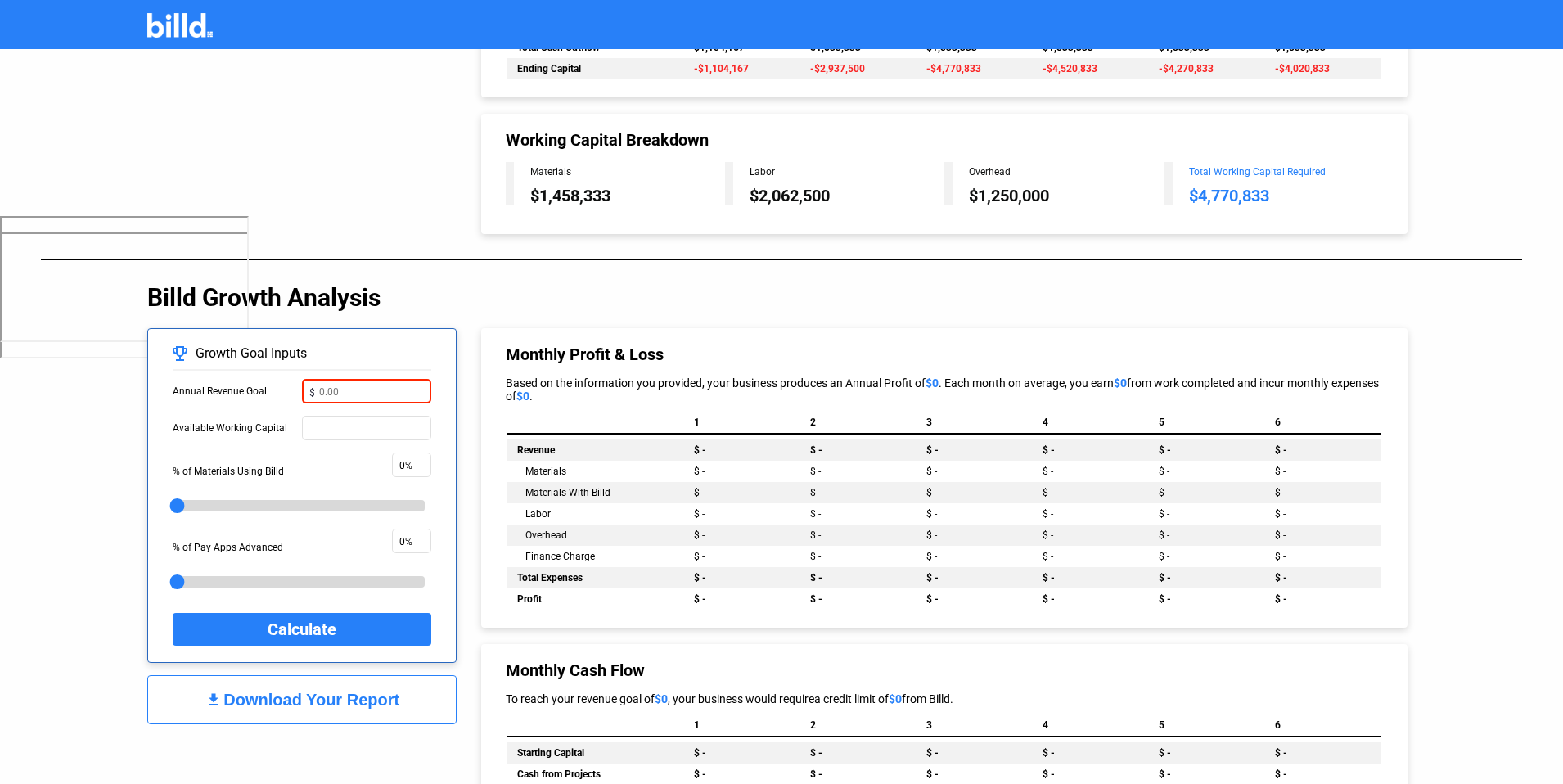
click at [394, 390] on input "text" at bounding box center [371, 389] width 104 height 17
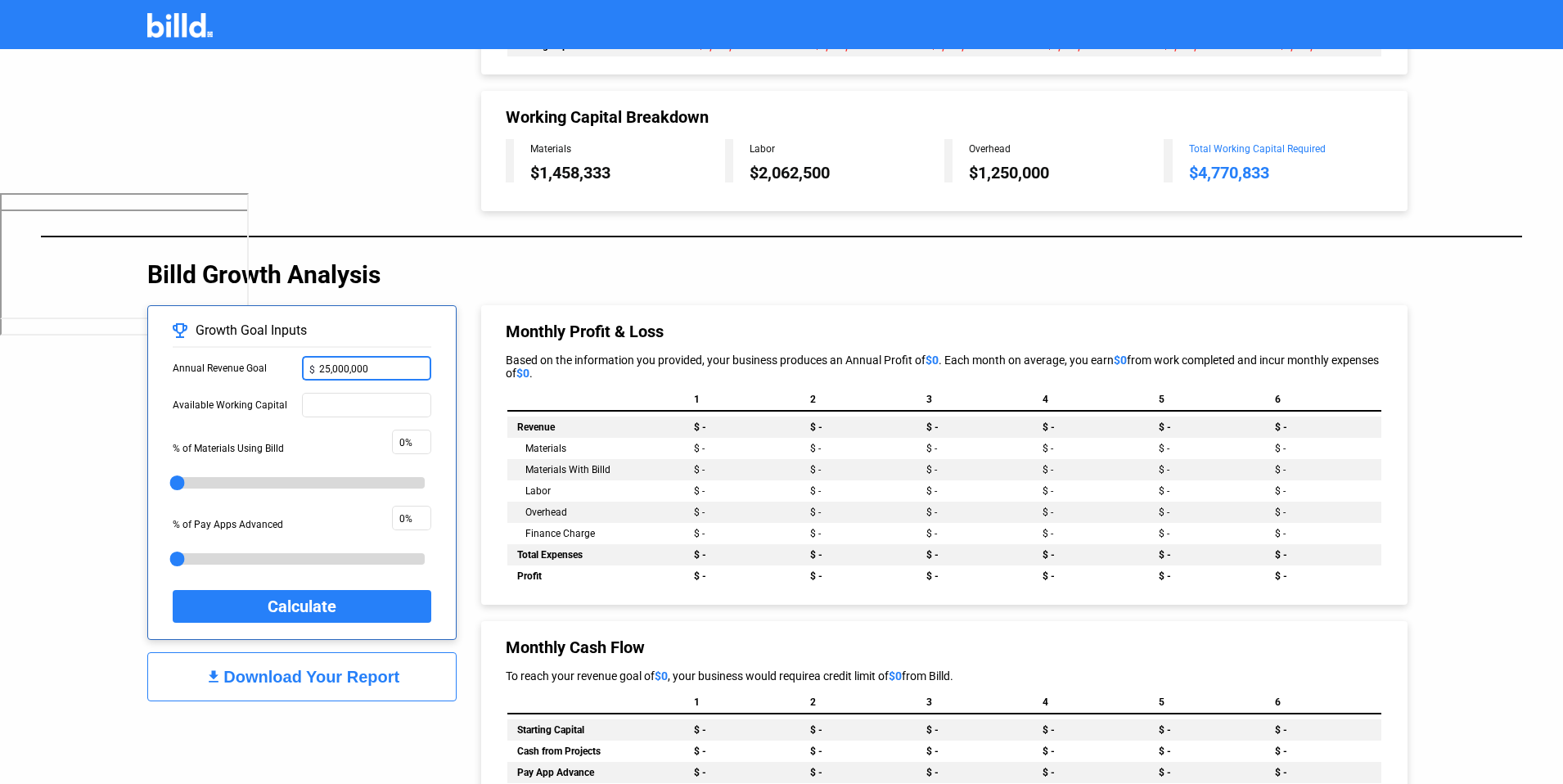
scroll to position [576, 0]
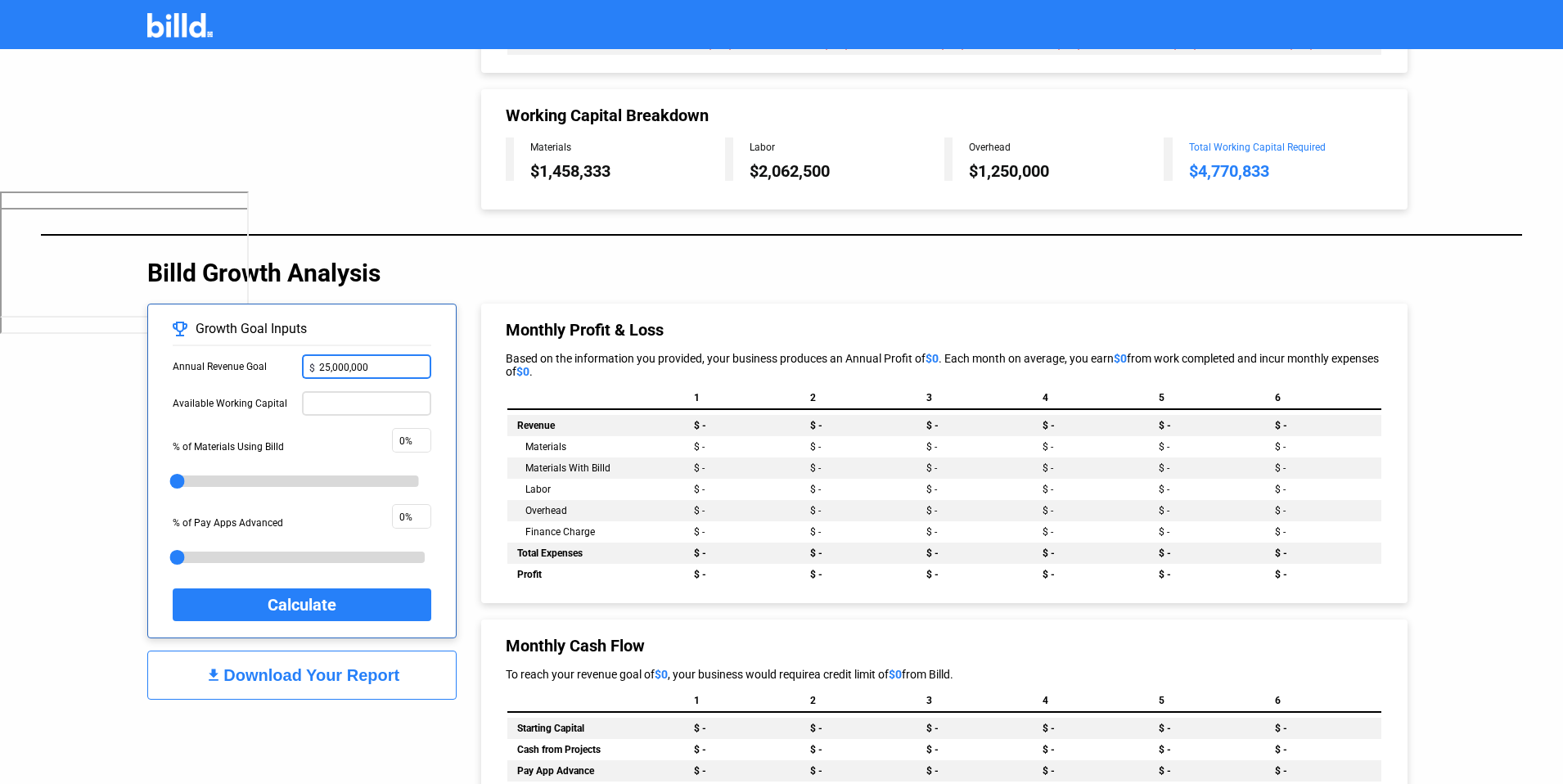
type input "25,000,000"
click at [341, 398] on input "text" at bounding box center [366, 402] width 115 height 17
type input "8,000,000"
click at [321, 604] on span "Calculate" at bounding box center [301, 604] width 69 height 27
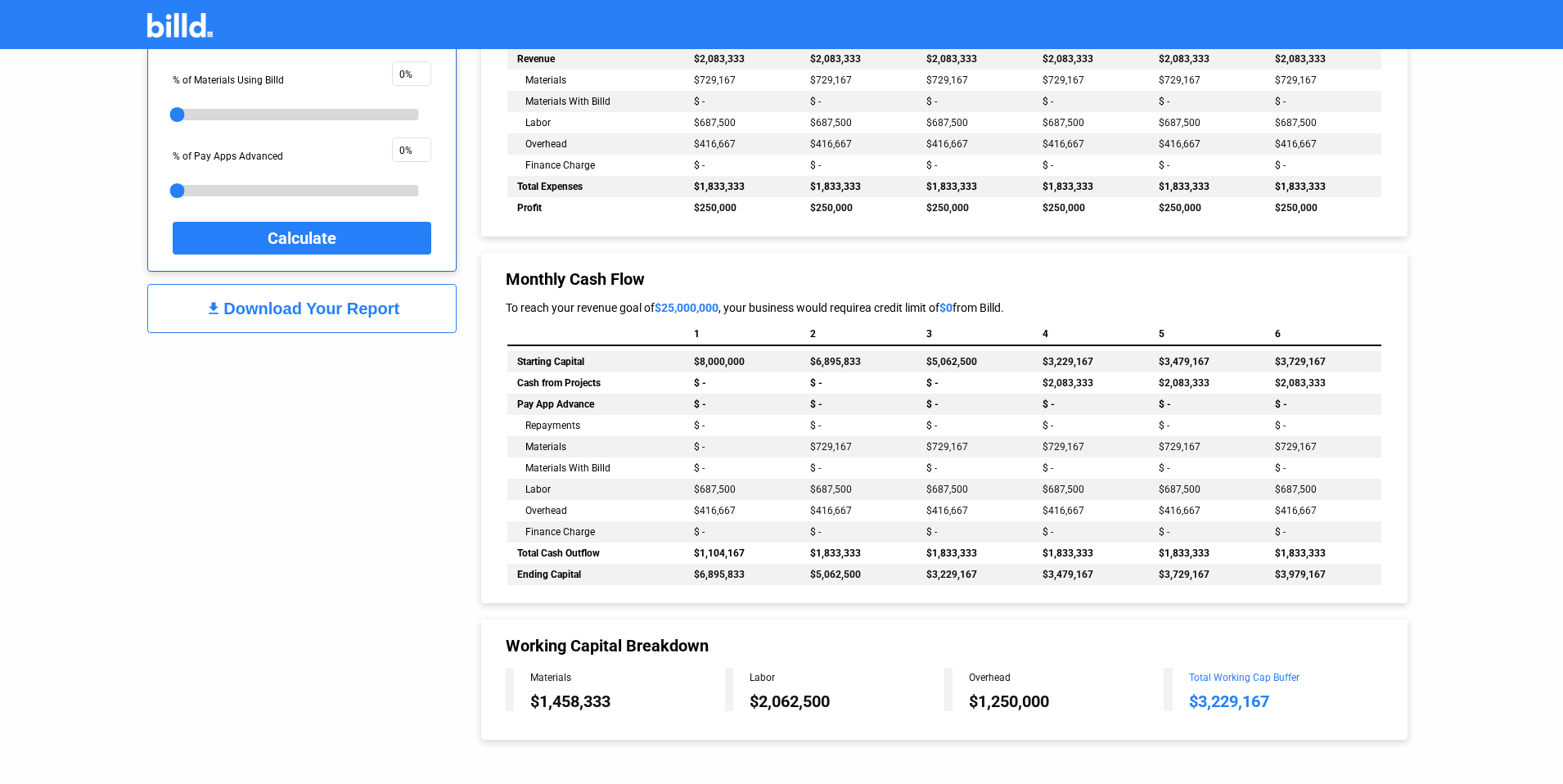
scroll to position [947, 0]
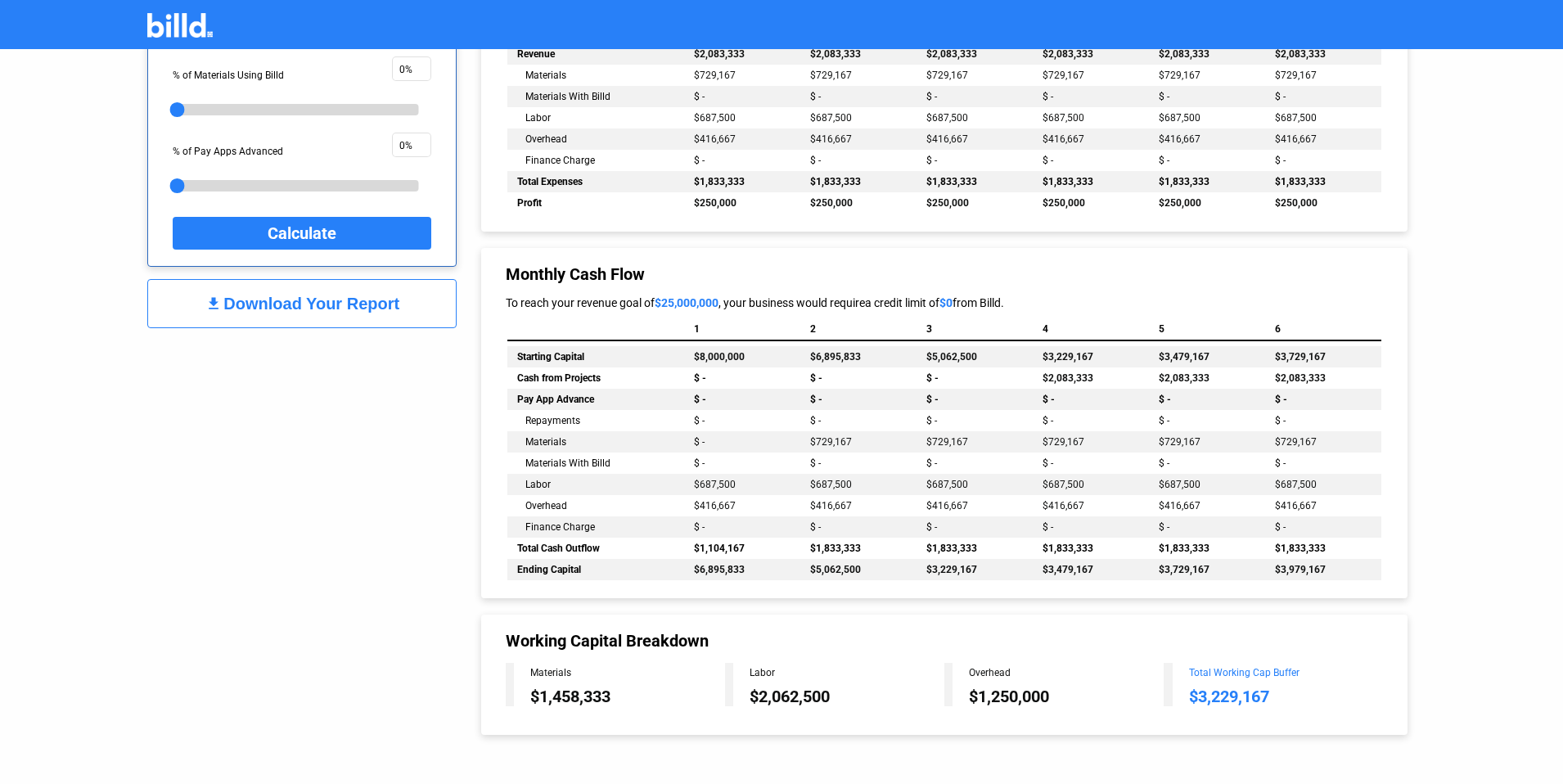
drag, startPoint x: 1272, startPoint y: 691, endPoint x: 1195, endPoint y: 691, distance: 77.0
click at [1195, 691] on div "$3,229,167" at bounding box center [1286, 695] width 194 height 19
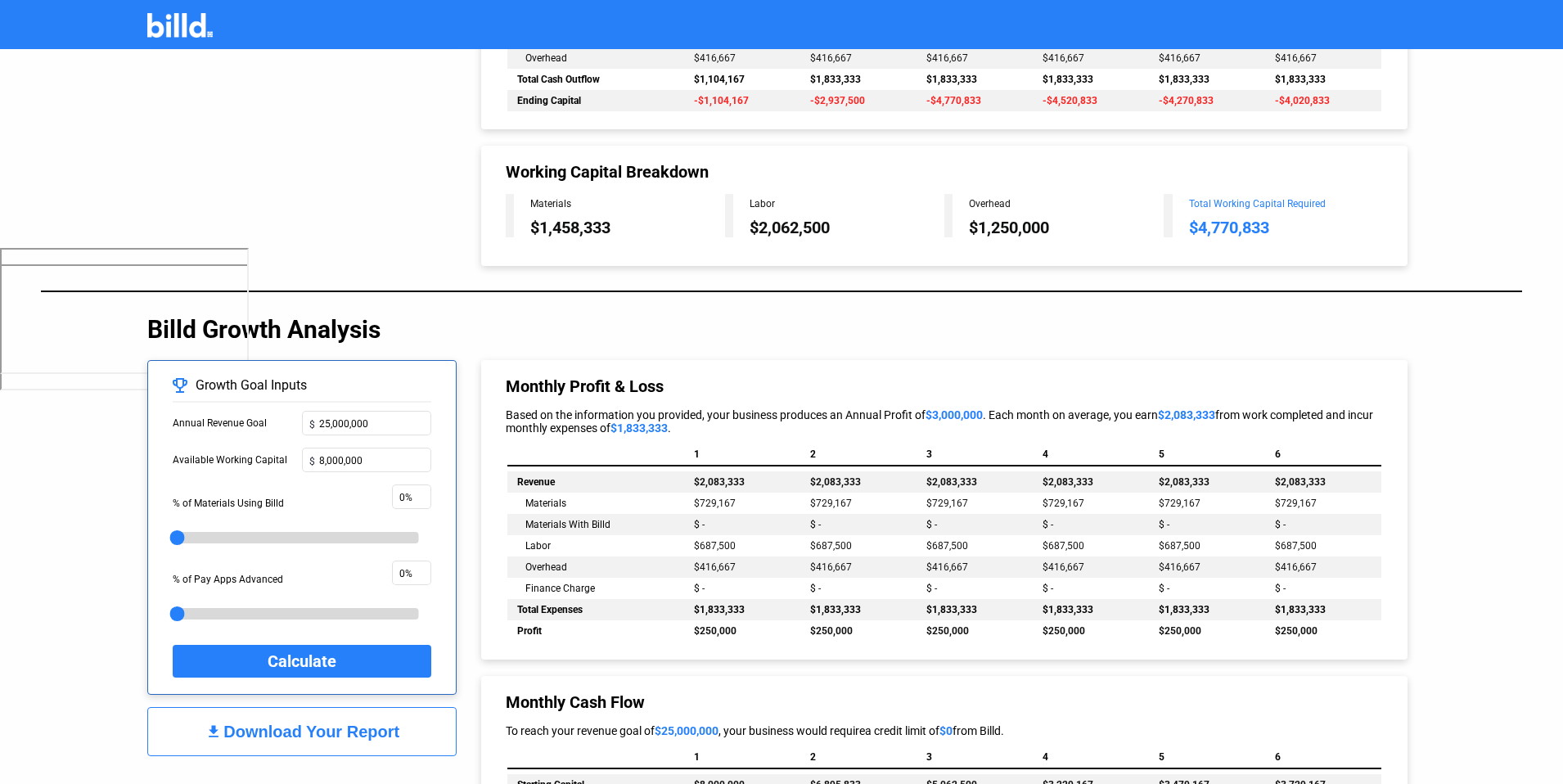
scroll to position [539, 0]
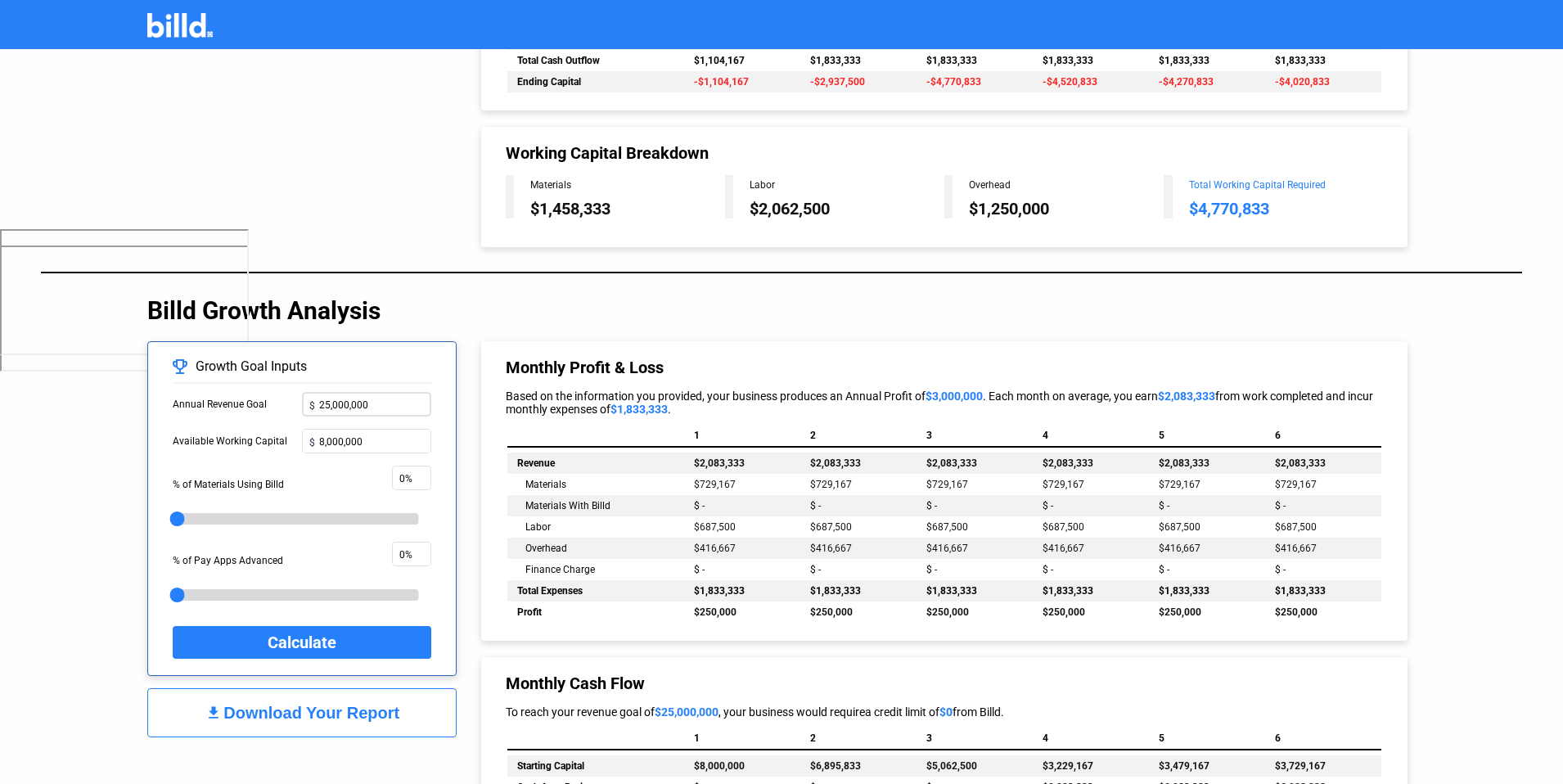
click at [393, 411] on div "$ 25,000,000" at bounding box center [366, 402] width 115 height 27
type input "2"
type input "28,000,000"
click at [277, 638] on span "Calculate" at bounding box center [301, 642] width 69 height 27
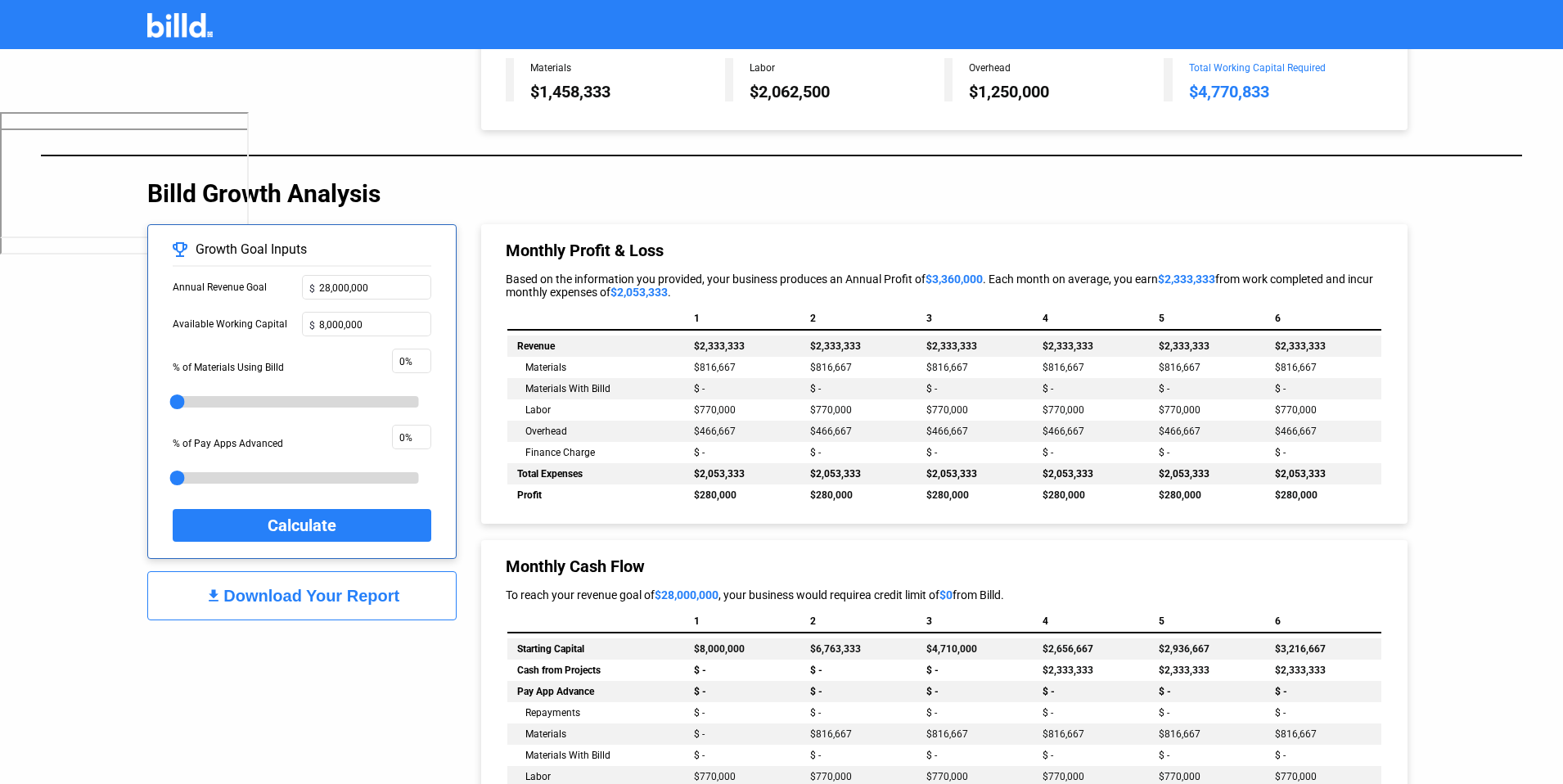
scroll to position [947, 0]
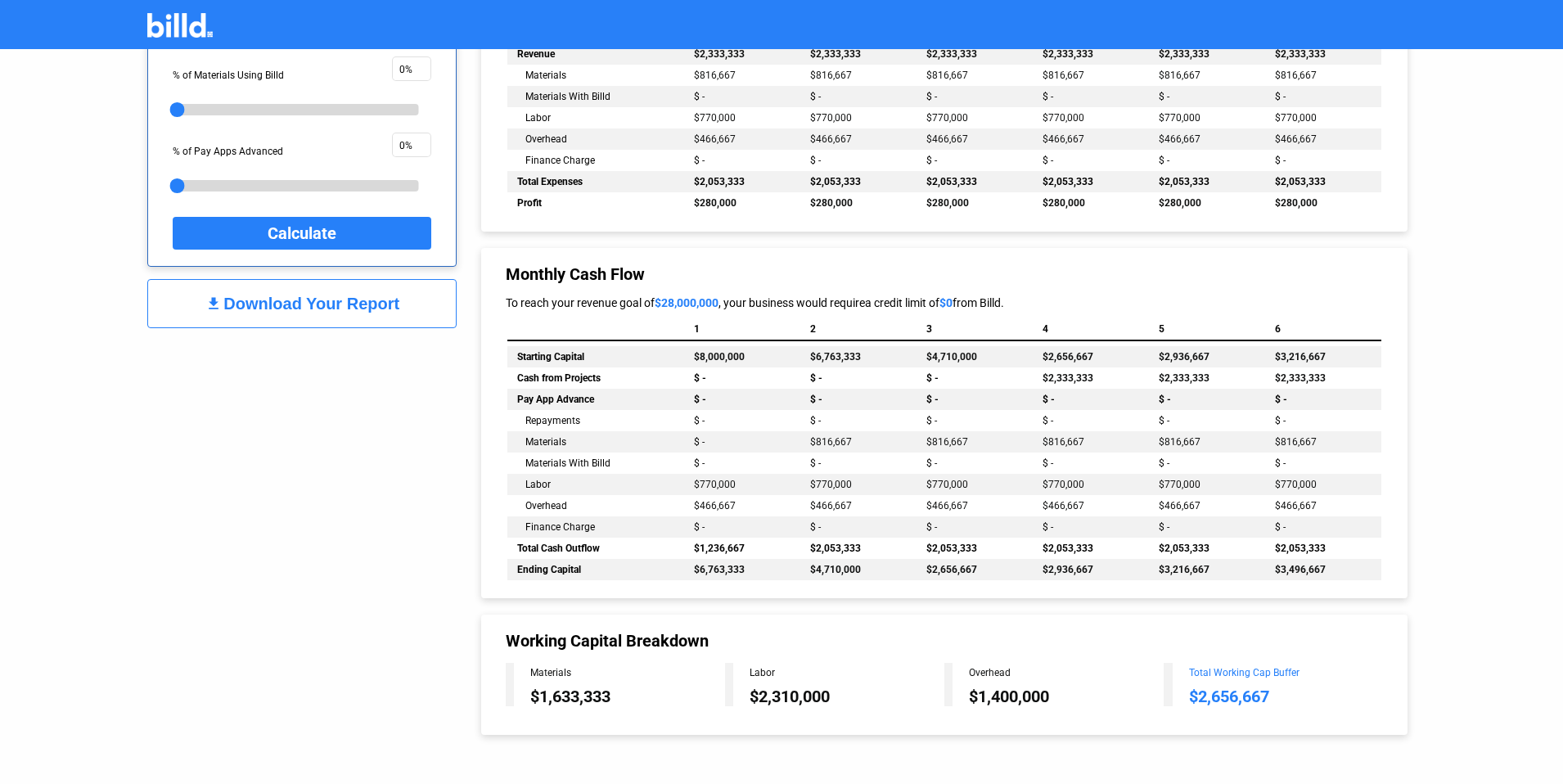
drag, startPoint x: 1188, startPoint y: 692, endPoint x: 1270, endPoint y: 691, distance: 82.0
click at [1270, 691] on div "$2,656,667" at bounding box center [1286, 695] width 194 height 19
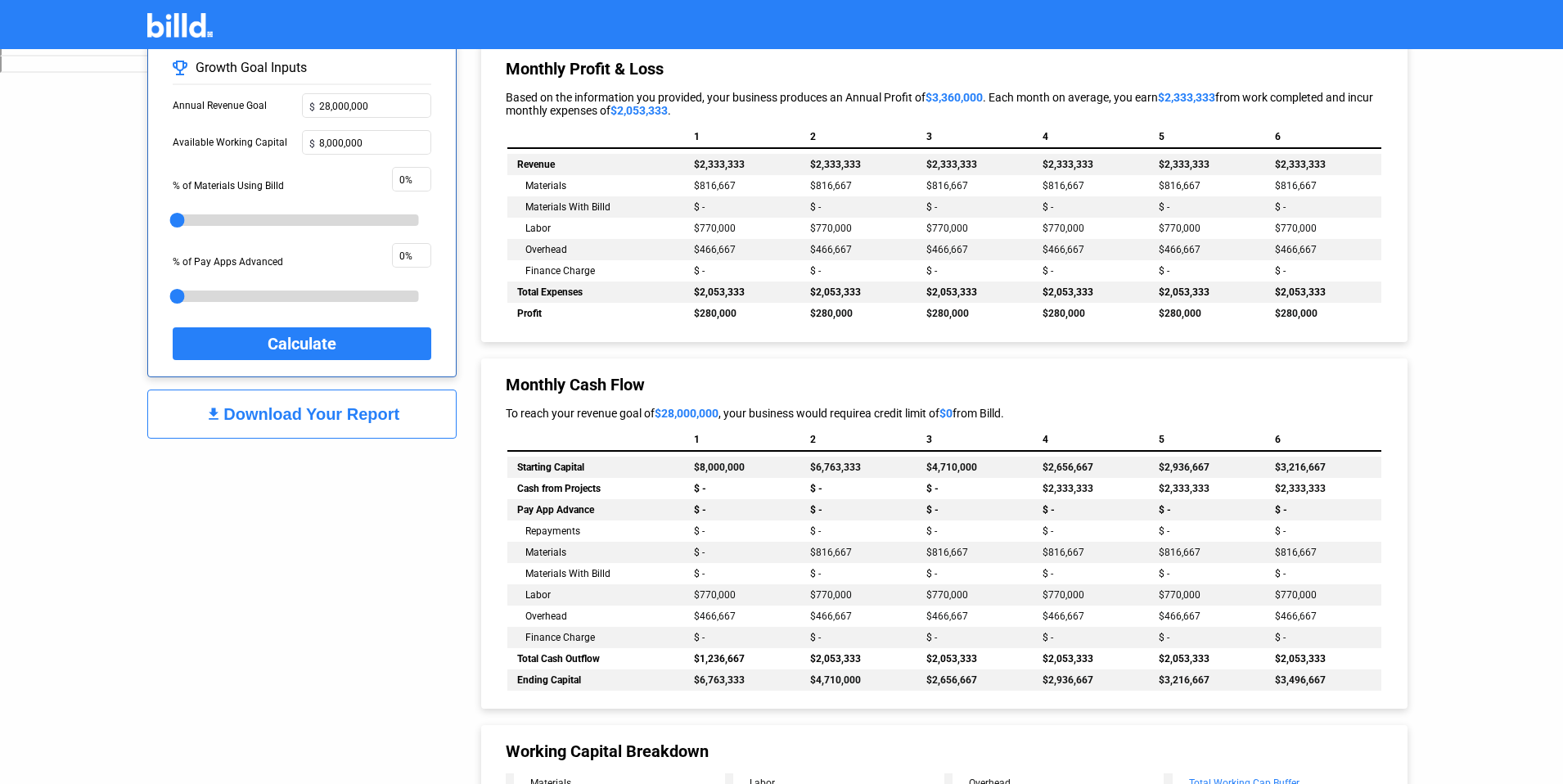
scroll to position [811, 0]
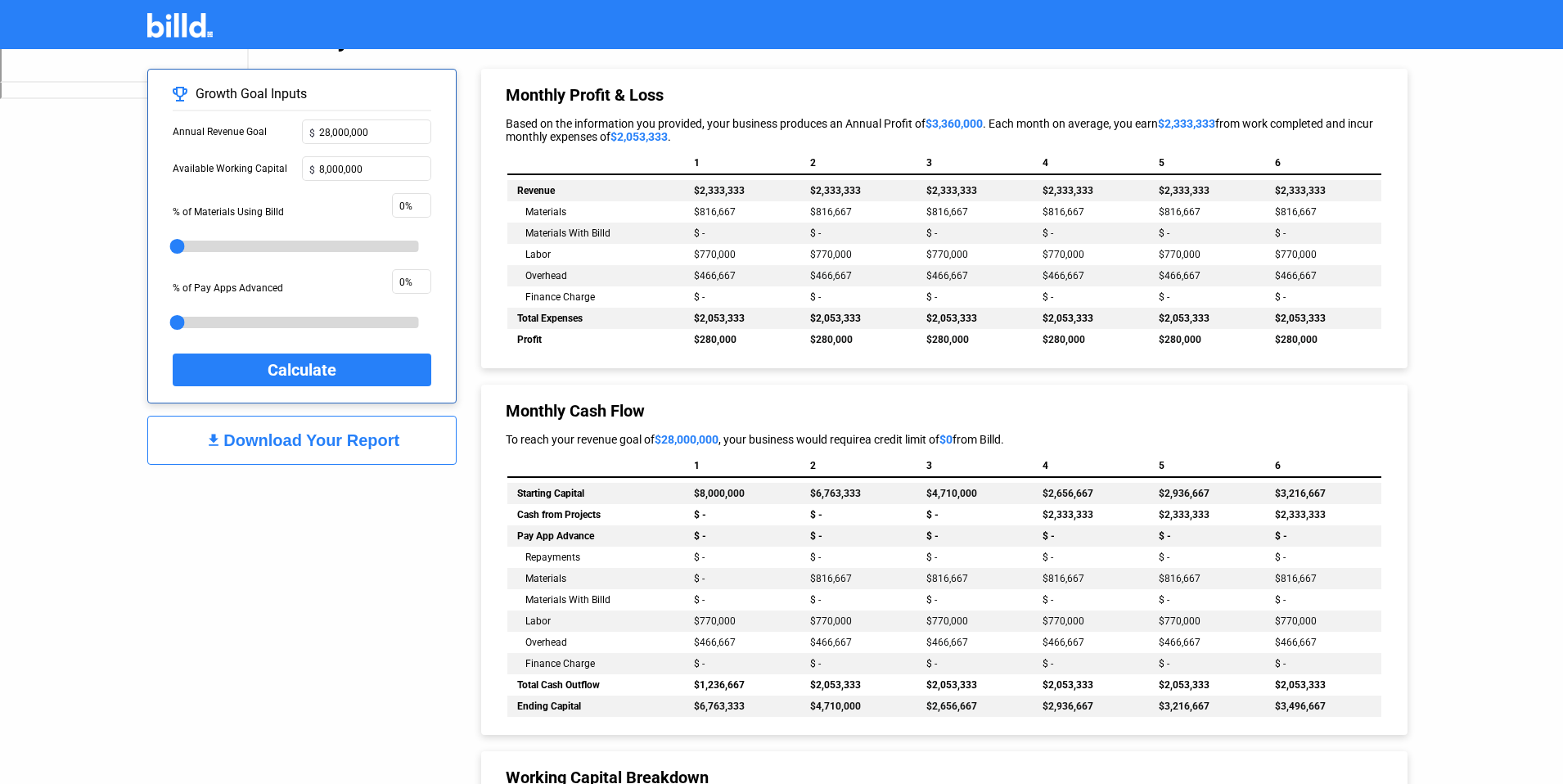
drag, startPoint x: 694, startPoint y: 322, endPoint x: 738, endPoint y: 316, distance: 44.4
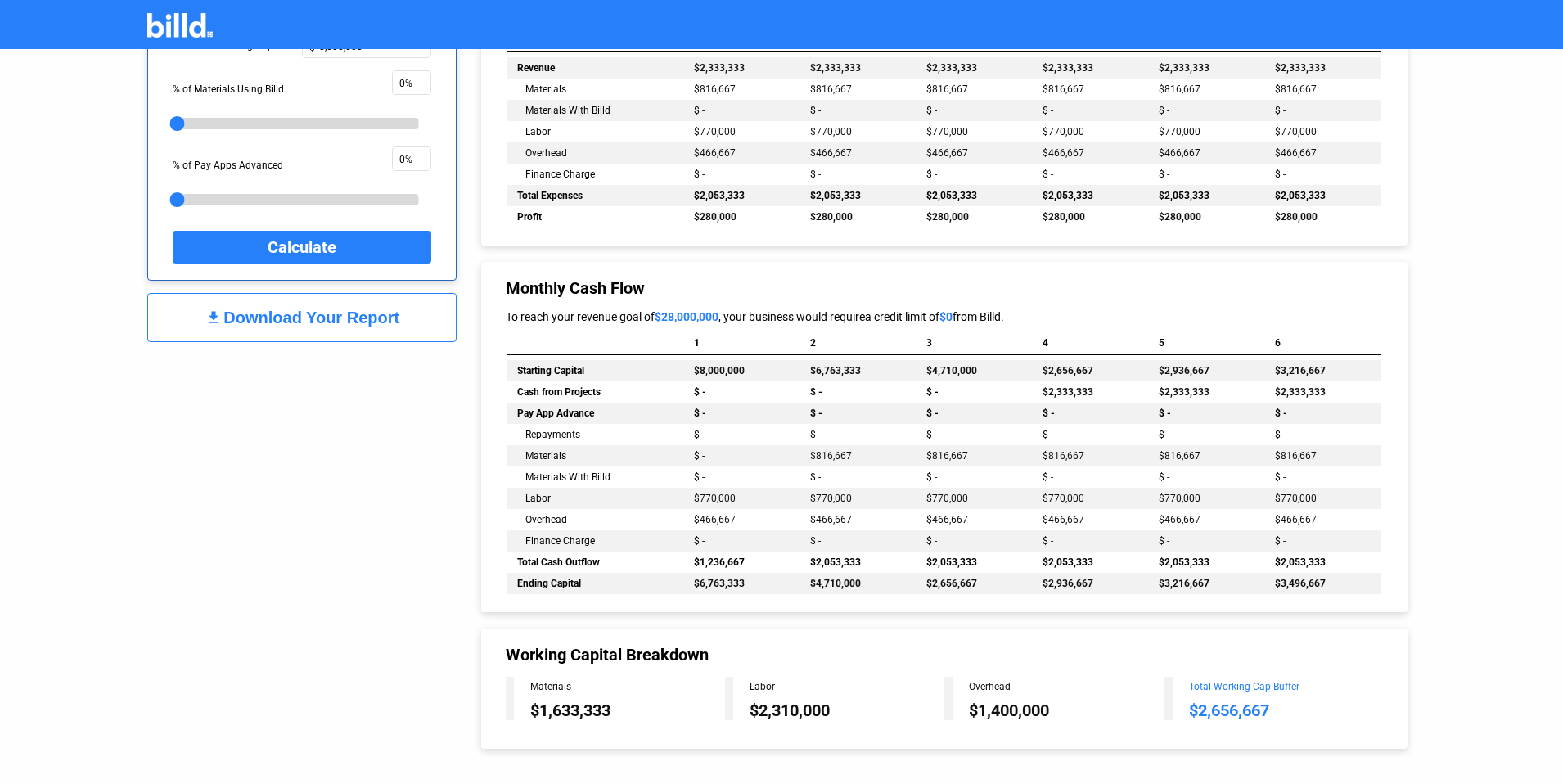
scroll to position [947, 0]
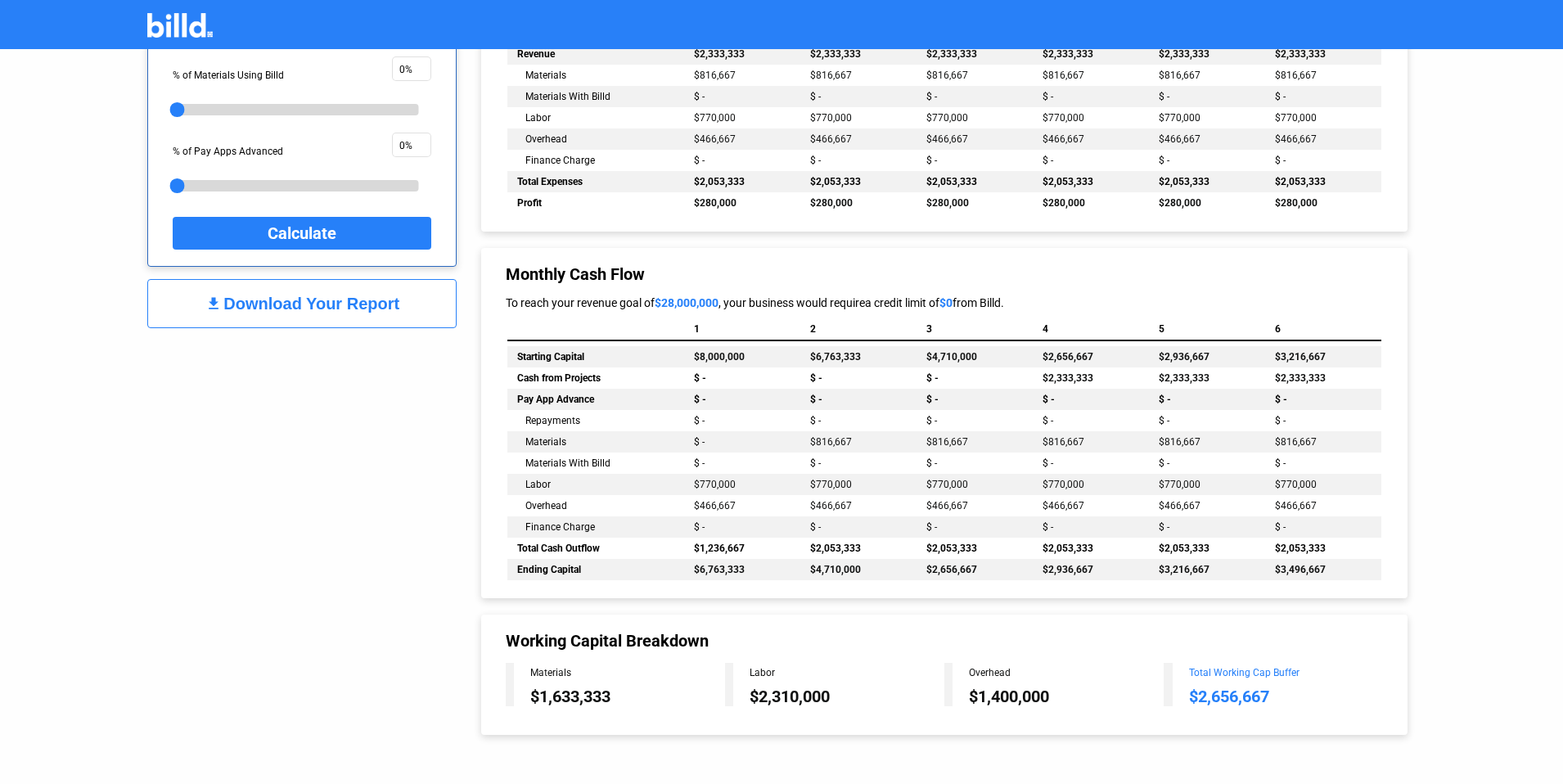
drag, startPoint x: 1191, startPoint y: 698, endPoint x: 1236, endPoint y: 700, distance: 45.0
click at [1236, 700] on div "$2,656,667" at bounding box center [1286, 695] width 194 height 19
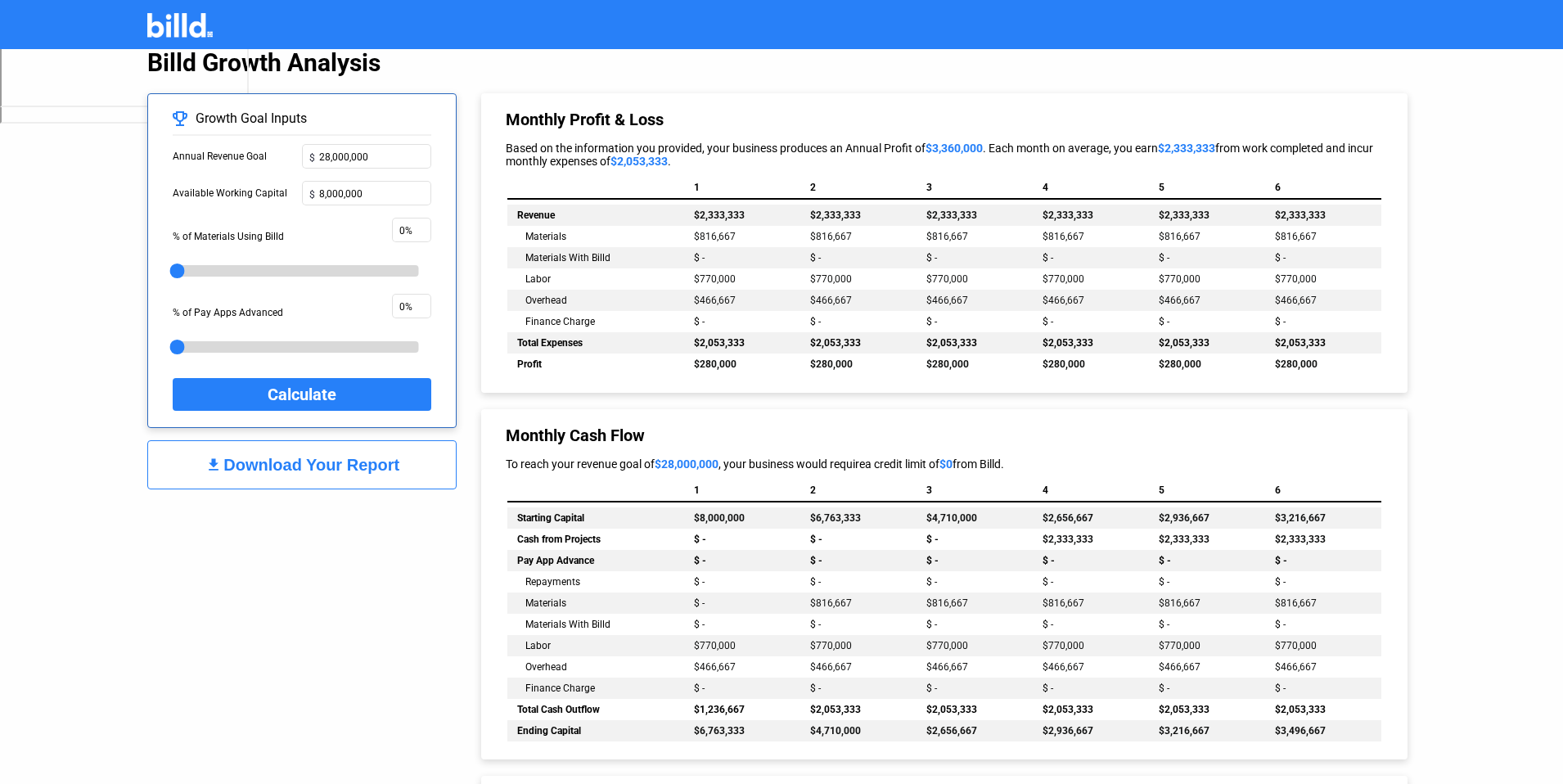
scroll to position [780, 0]
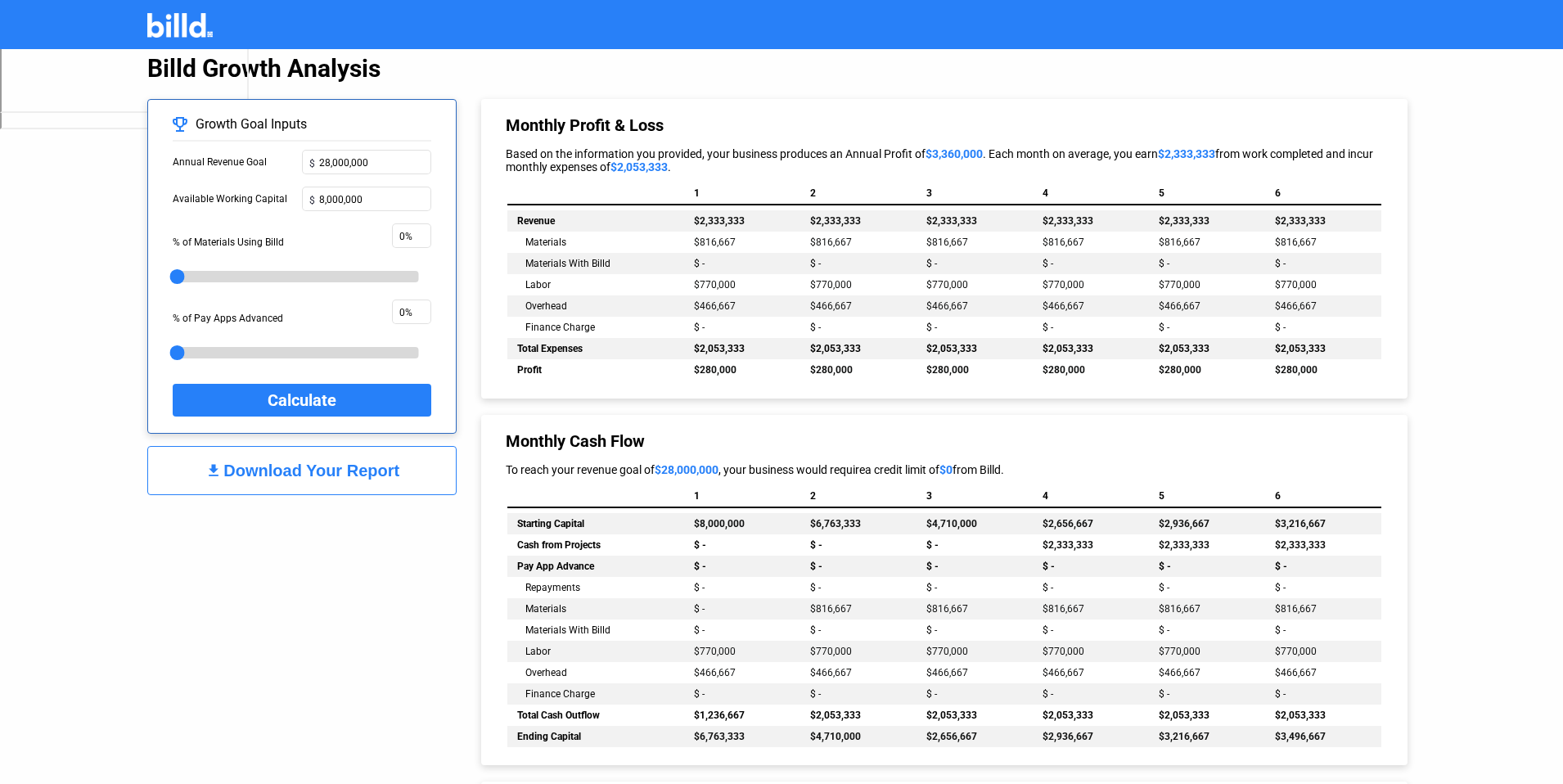
drag, startPoint x: 695, startPoint y: 346, endPoint x: 743, endPoint y: 348, distance: 48.0
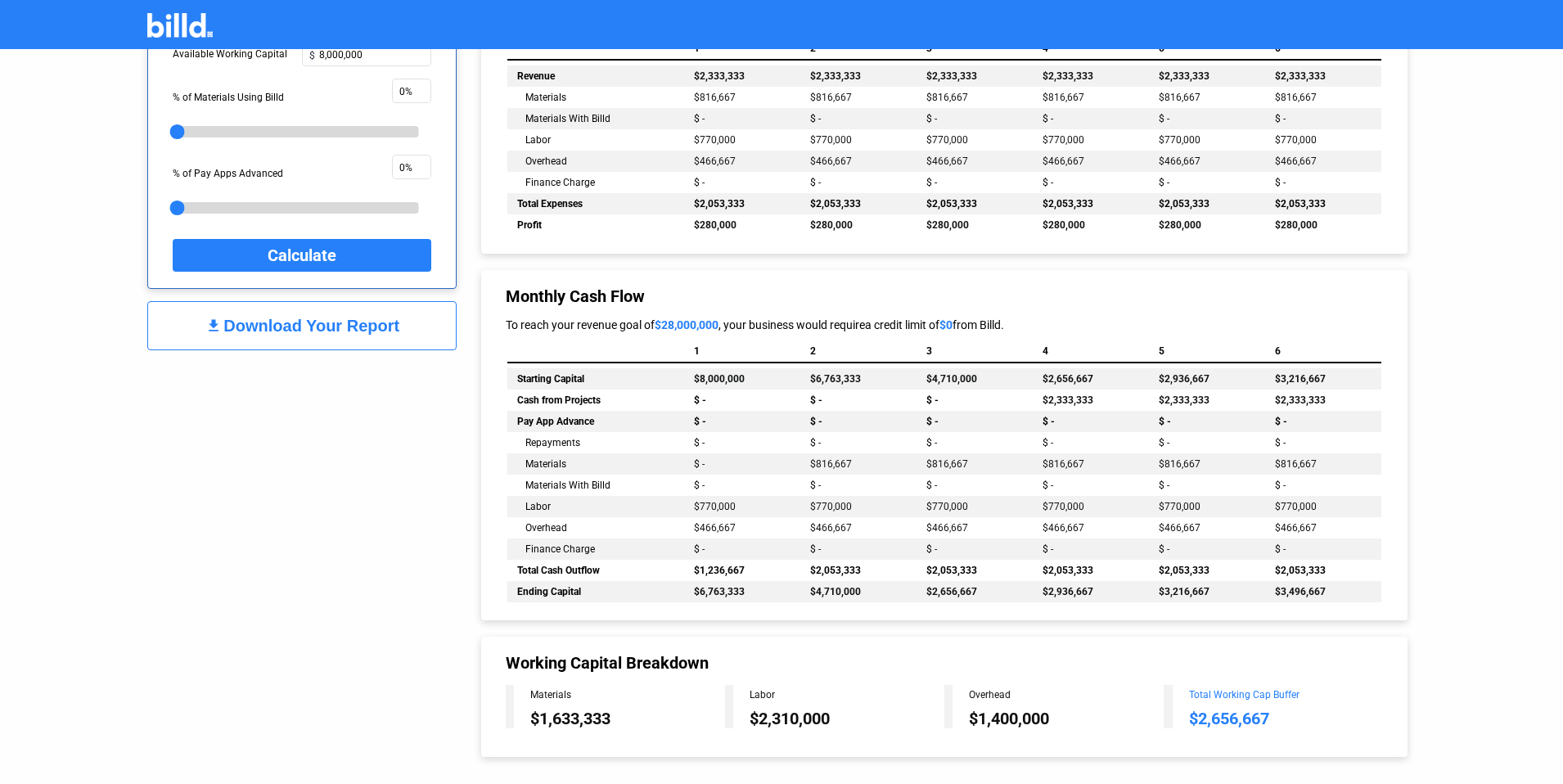
scroll to position [944, 0]
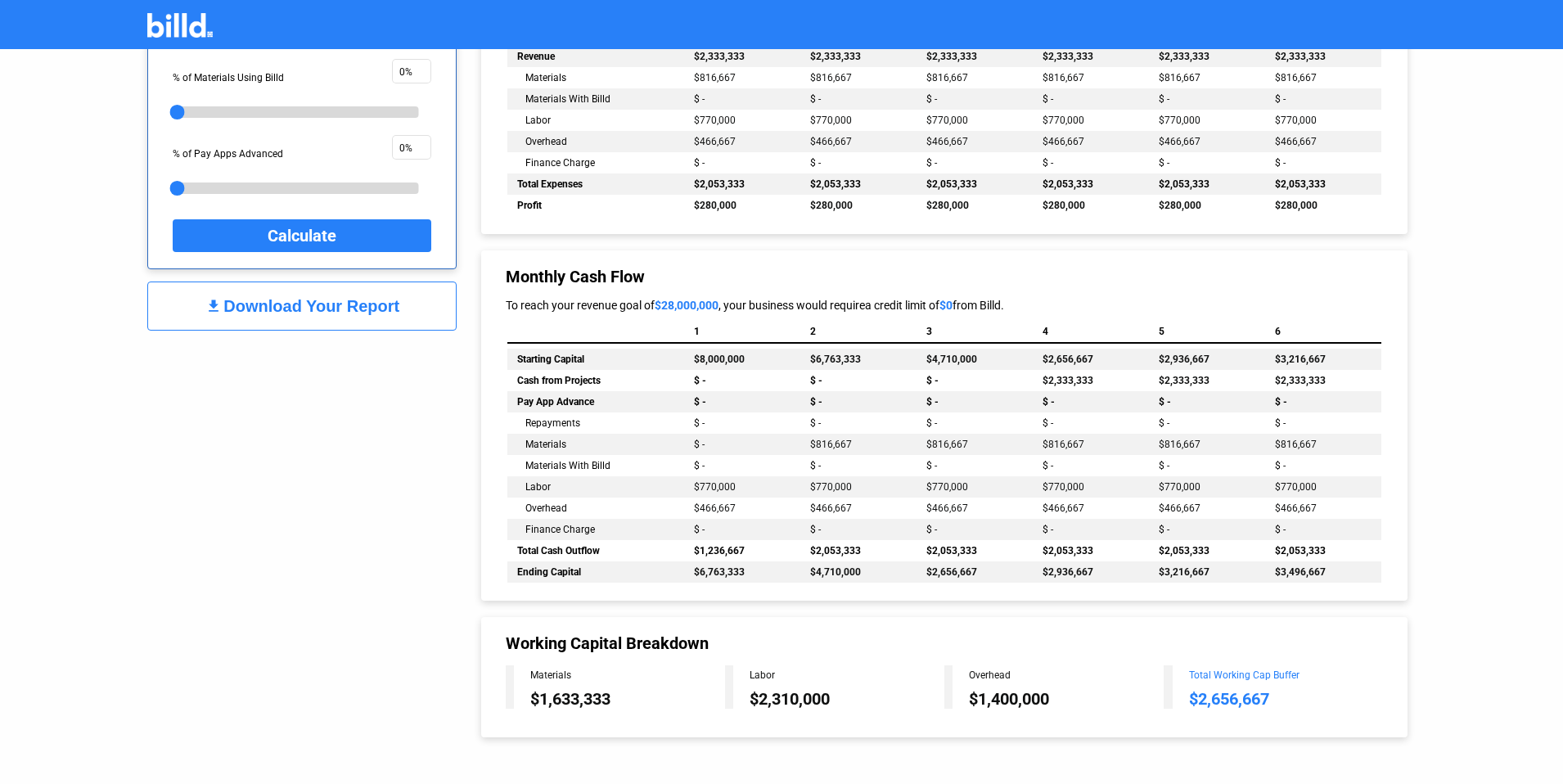
drag, startPoint x: 1190, startPoint y: 699, endPoint x: 1284, endPoint y: 700, distance: 94.0
click at [1284, 700] on div "$2,656,667" at bounding box center [1286, 698] width 194 height 19
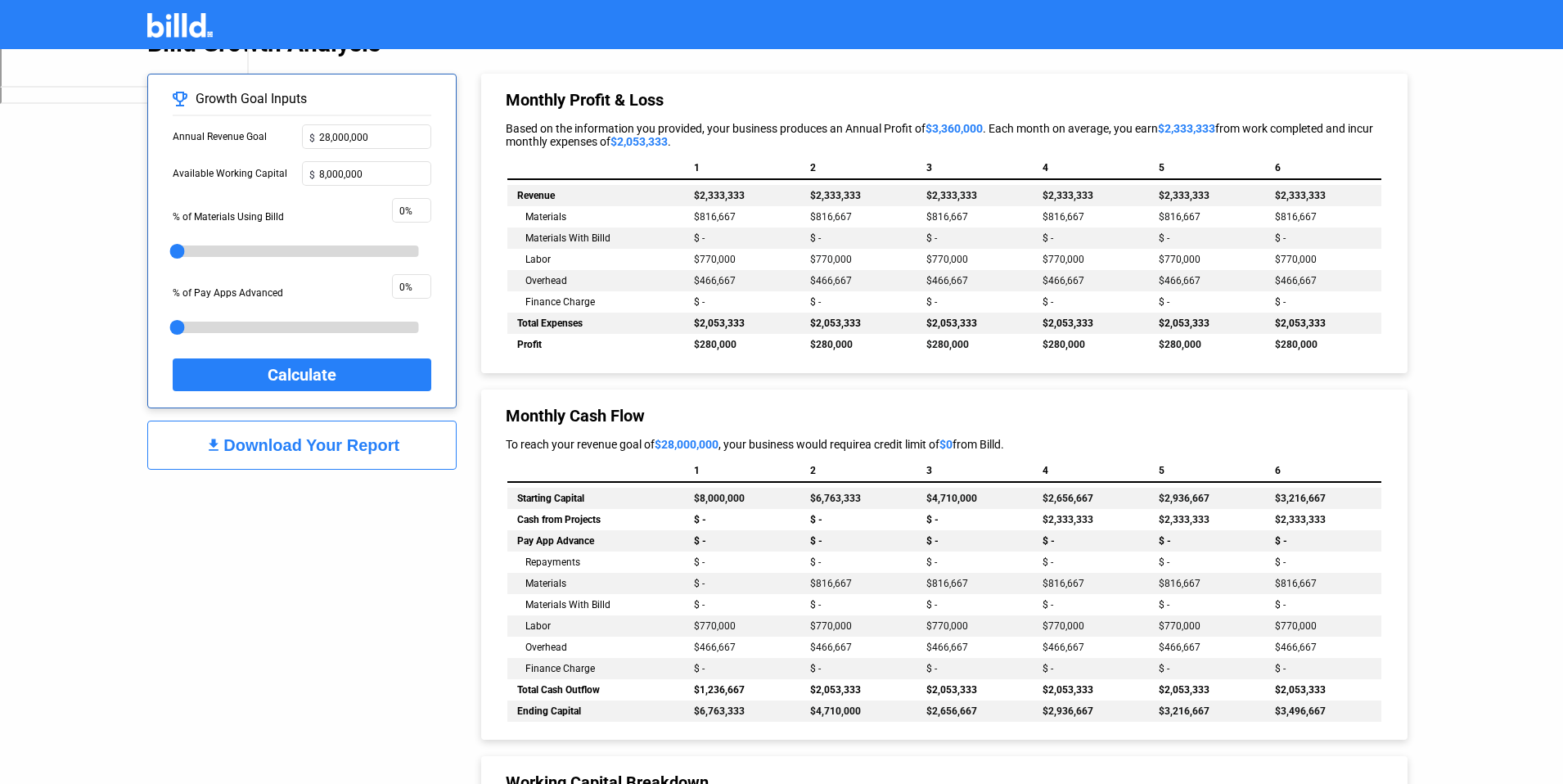
scroll to position [805, 0]
drag, startPoint x: 694, startPoint y: 325, endPoint x: 744, endPoint y: 325, distance: 50.0
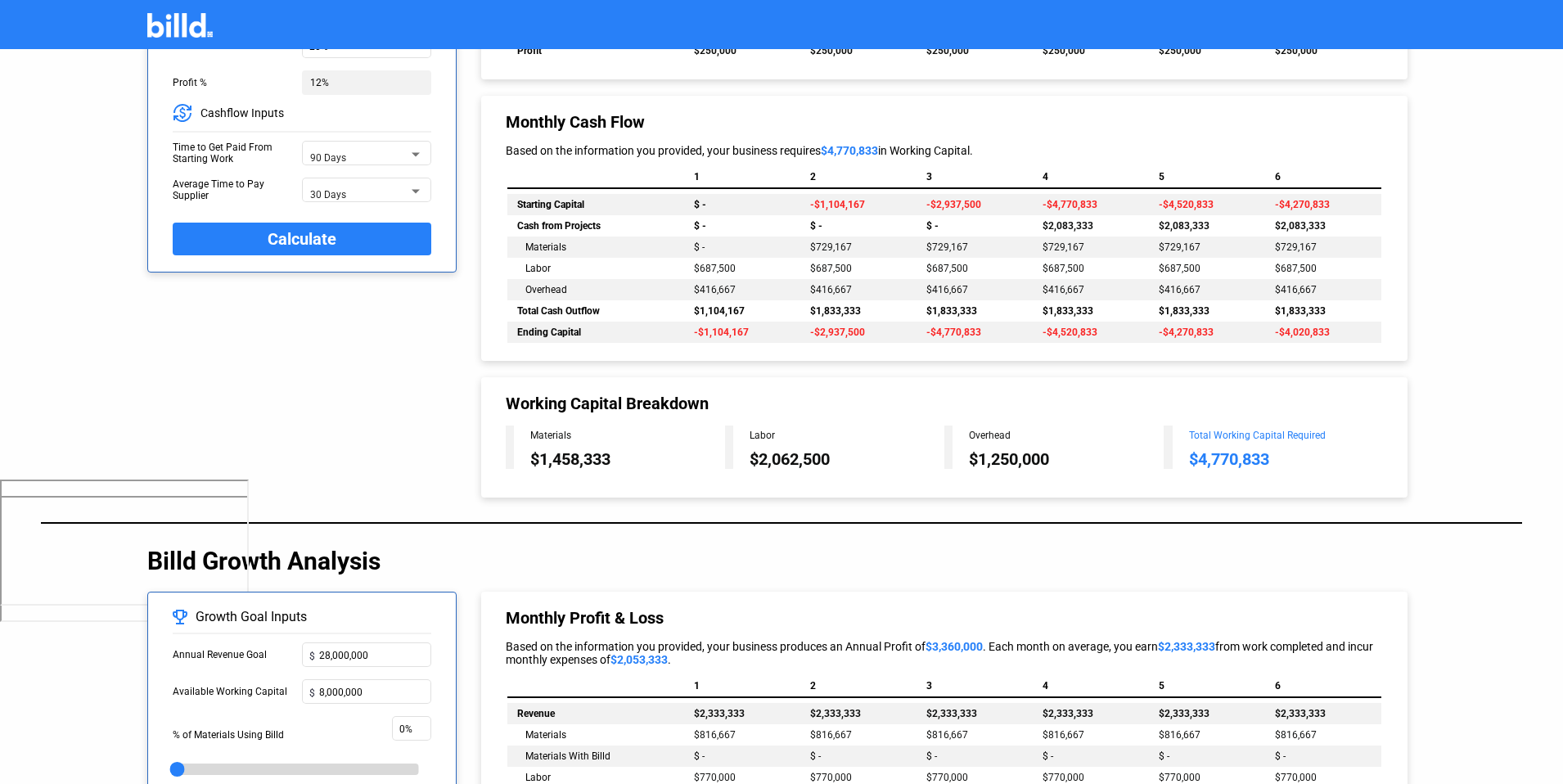
scroll to position [293, 0]
